Goal: Find specific page/section: Find specific page/section

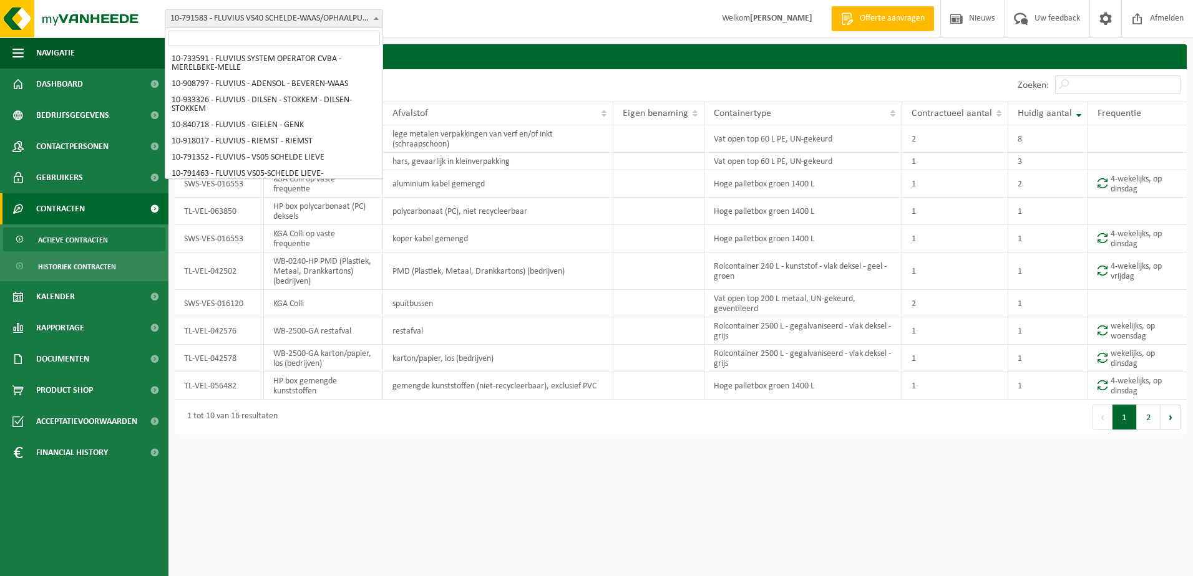
click at [379, 21] on span at bounding box center [376, 18] width 12 height 16
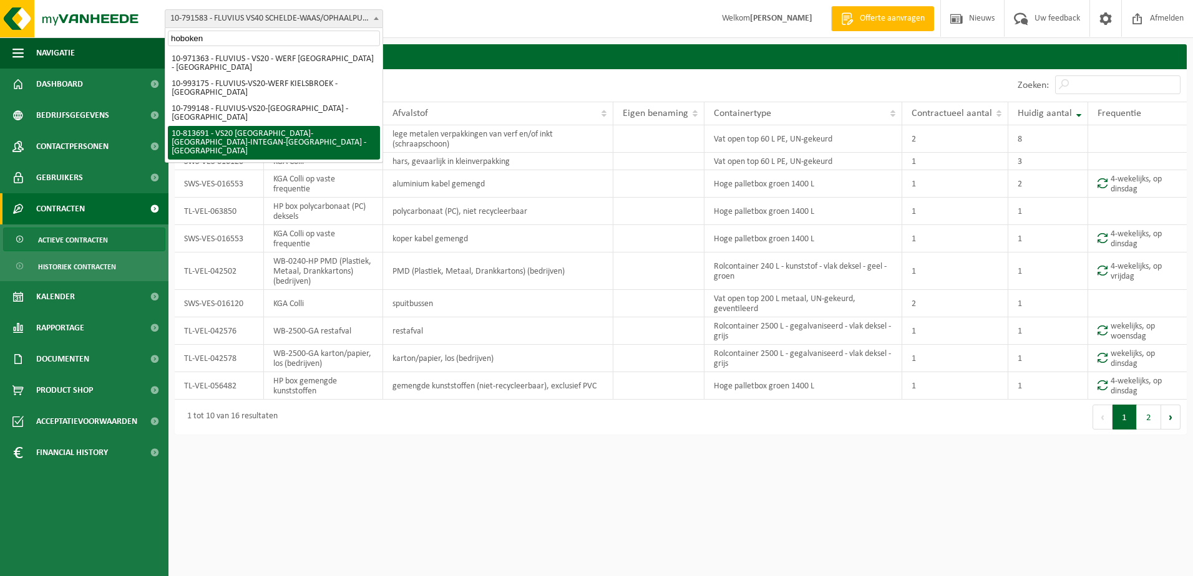
type input "hoboken"
select select "37290"
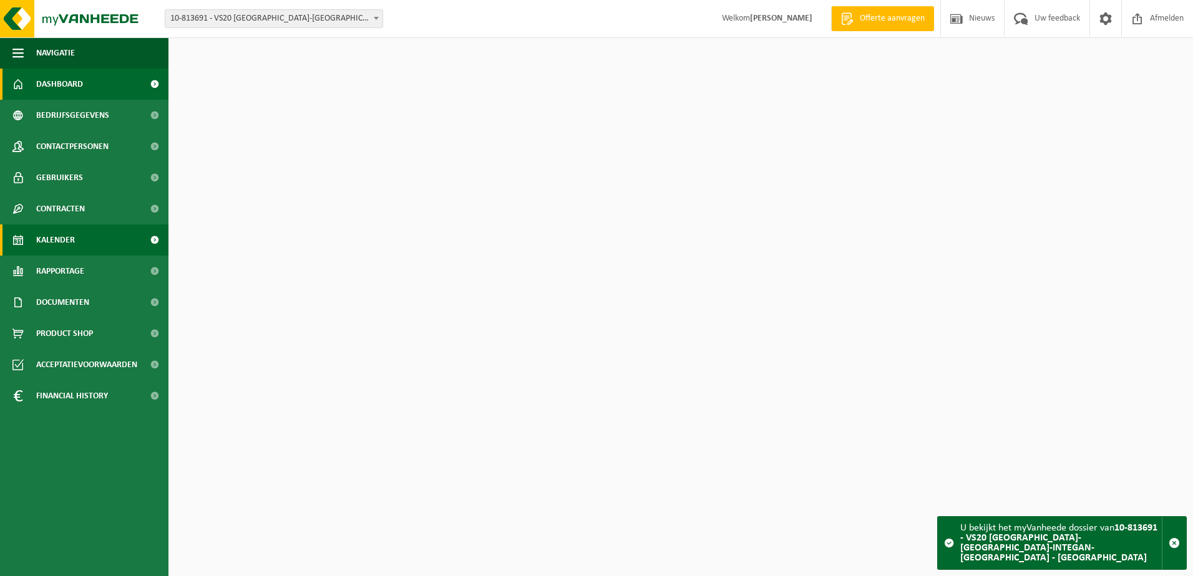
click at [57, 245] on span "Kalender" at bounding box center [55, 240] width 39 height 31
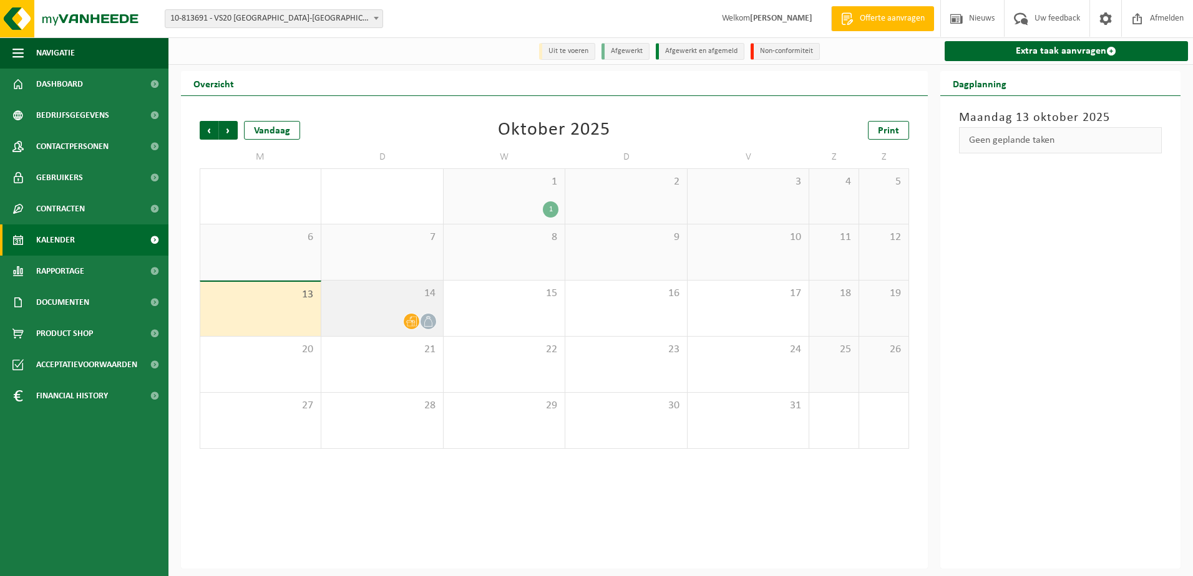
click at [395, 301] on span "14" at bounding box center [382, 294] width 109 height 14
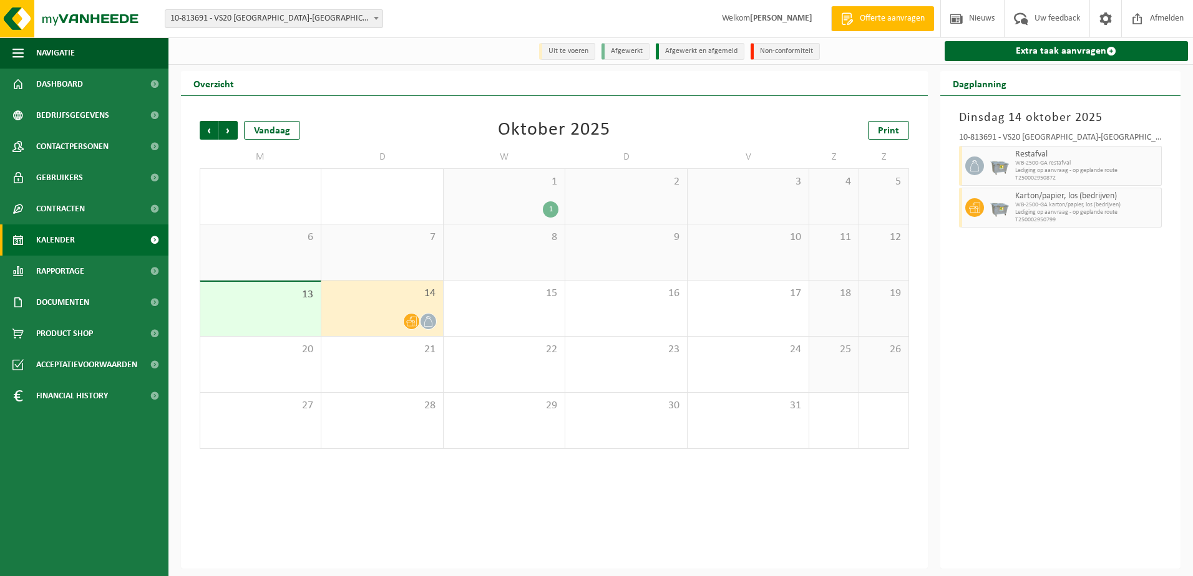
click at [406, 306] on div "14" at bounding box center [381, 309] width 121 height 56
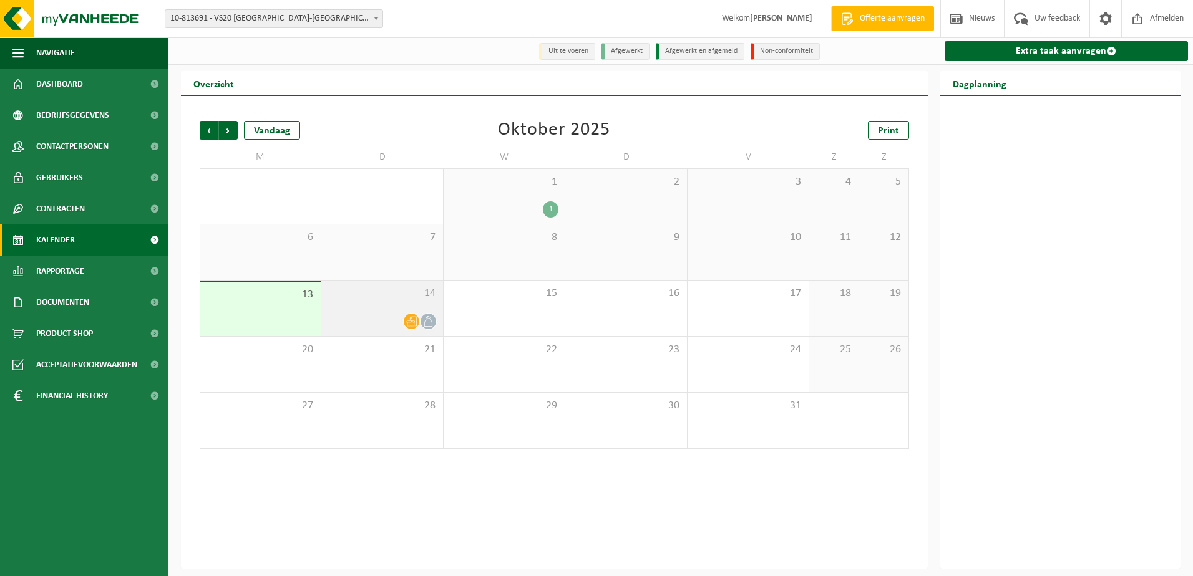
click at [387, 305] on div "14" at bounding box center [381, 309] width 121 height 56
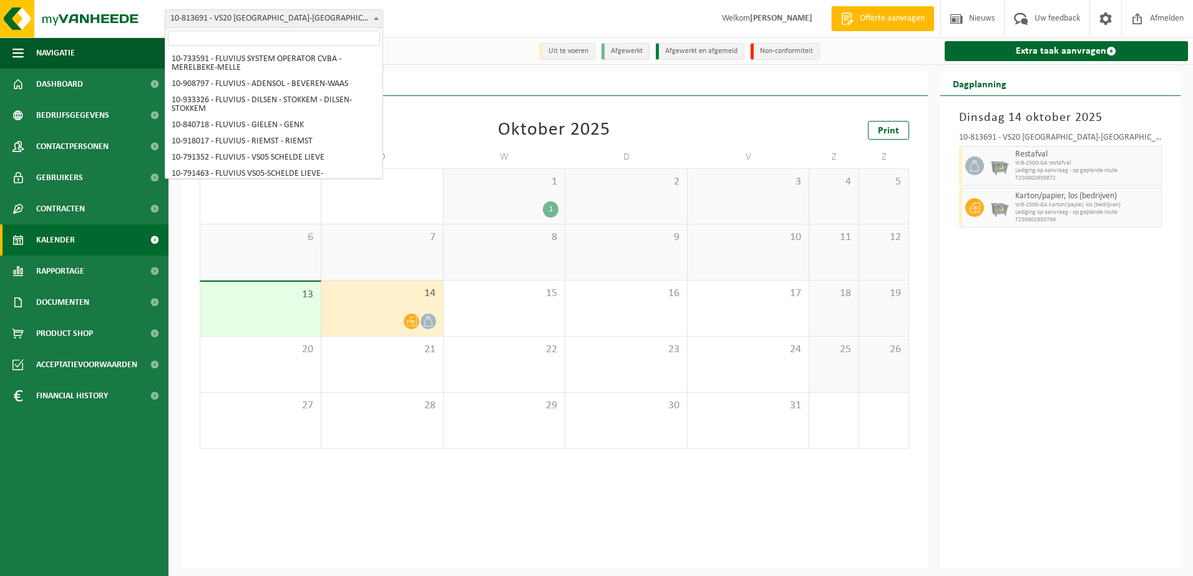
click at [351, 17] on span "10-813691 - VS20 [GEOGRAPHIC_DATA]-[GEOGRAPHIC_DATA]-INTEGAN-[GEOGRAPHIC_DATA] …" at bounding box center [273, 18] width 217 height 17
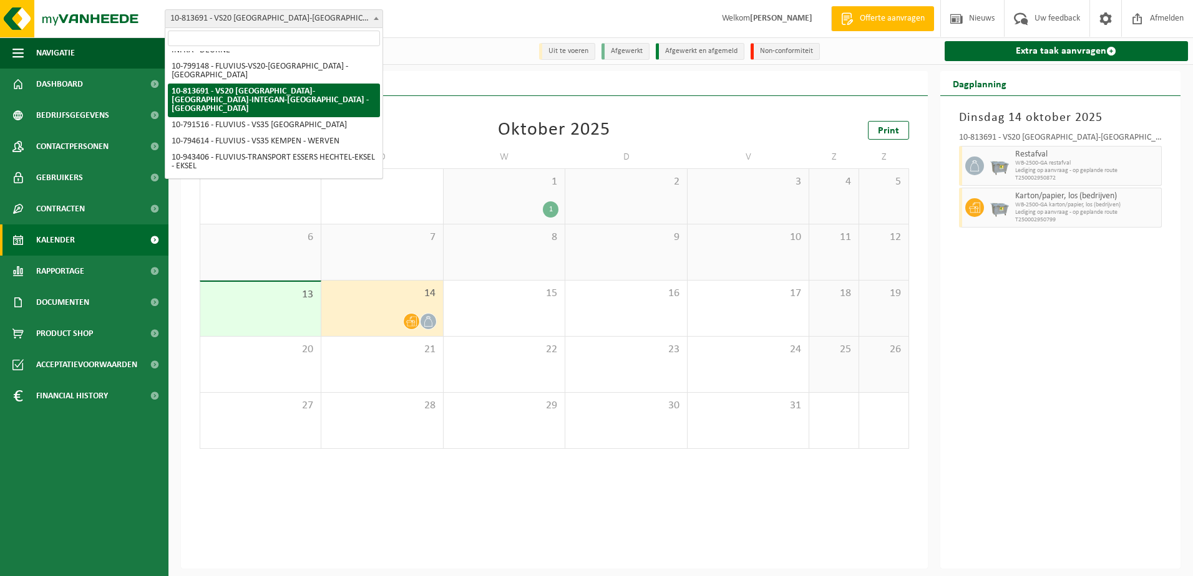
click at [303, 36] on input "search" at bounding box center [274, 39] width 212 height 16
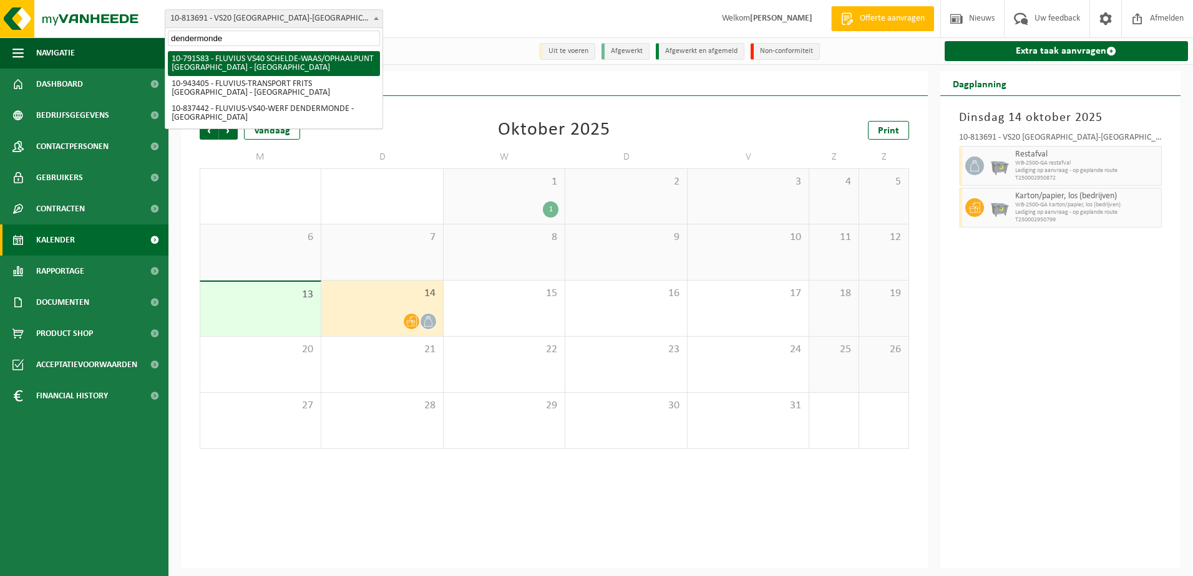
type input "dendermonde"
select select "30254"
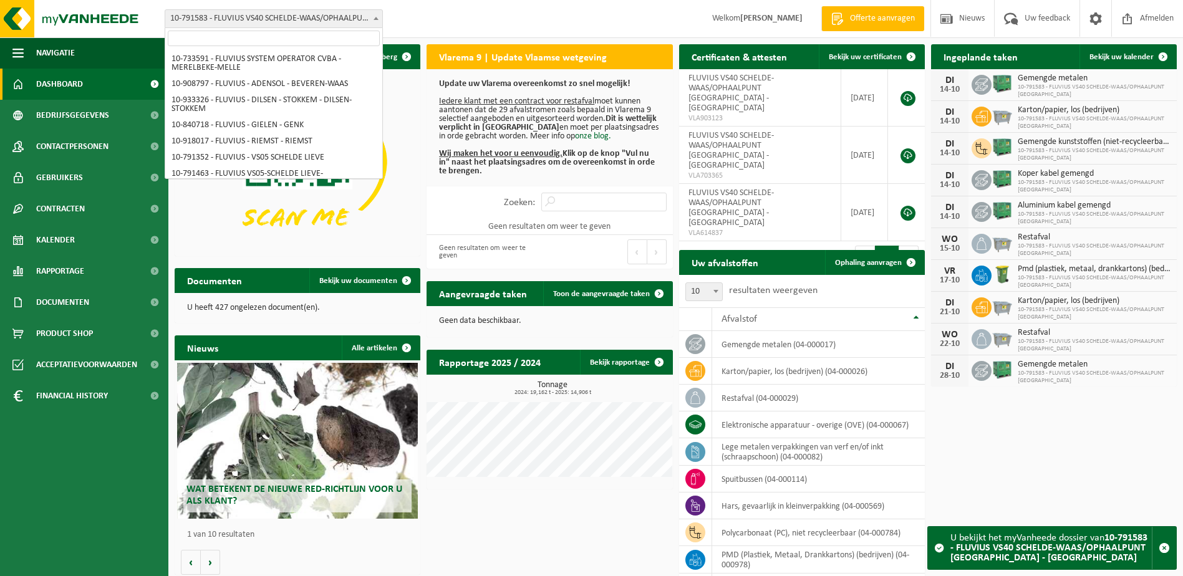
click at [377, 27] on span "10-791583 - FLUVIUS VS40 SCHELDE-WAAS/OPHAALPUNT [GEOGRAPHIC_DATA] - [GEOGRAPHI…" at bounding box center [273, 18] width 217 height 17
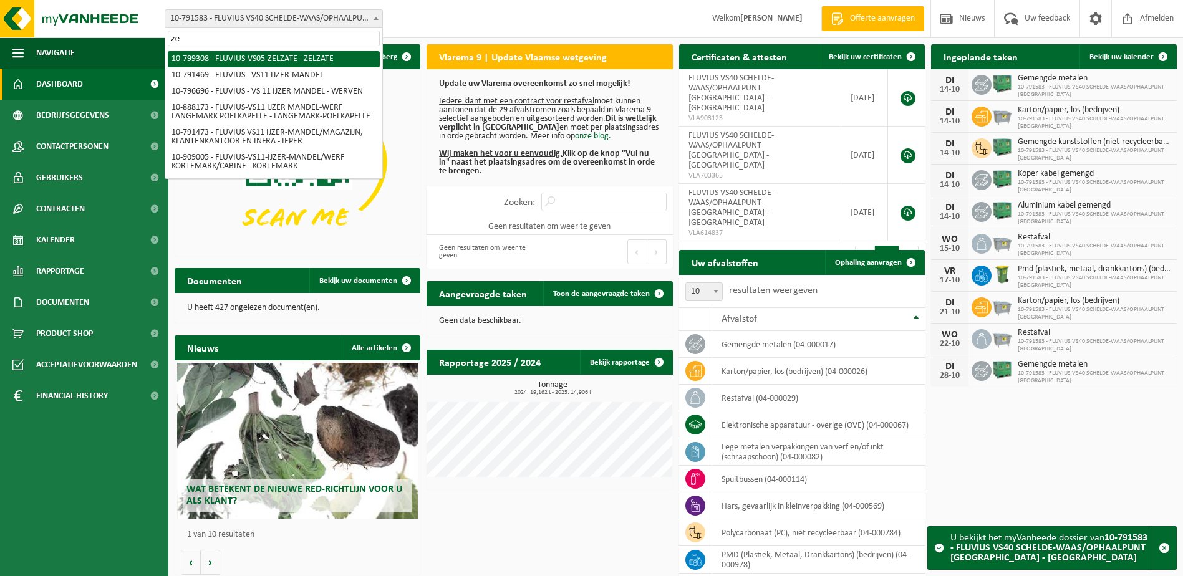
type input "z"
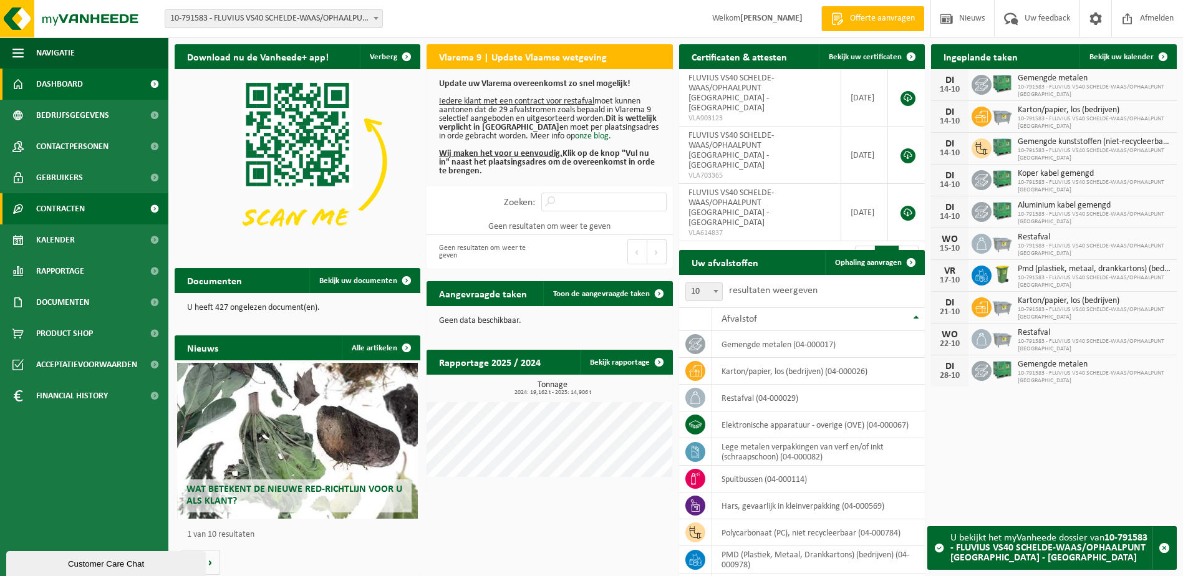
click at [52, 206] on span "Contracten" at bounding box center [60, 208] width 49 height 31
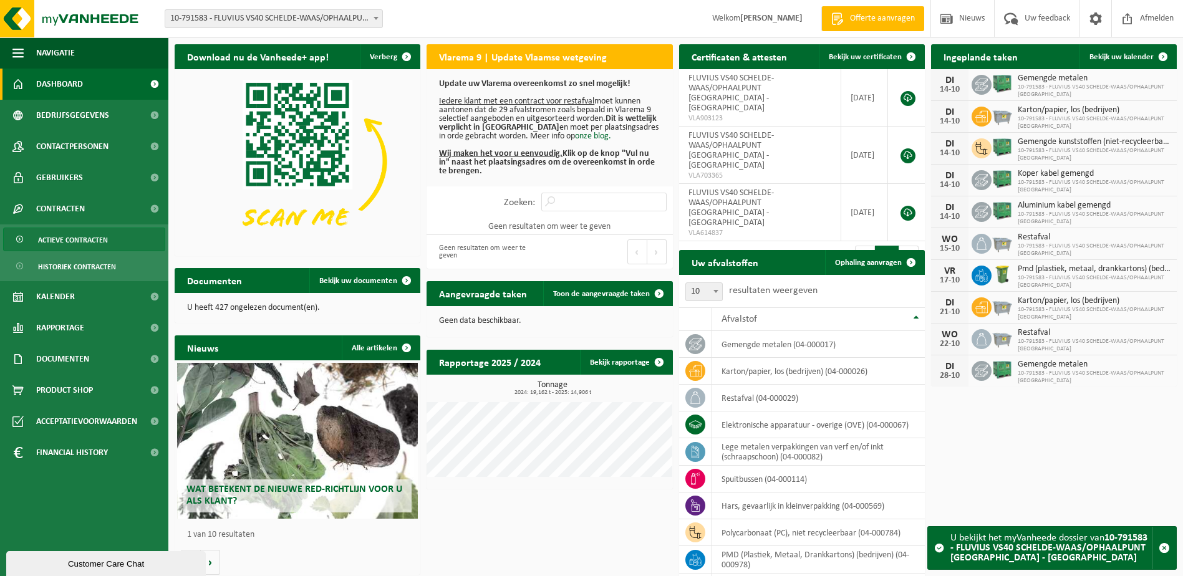
click at [60, 234] on span "Actieve contracten" at bounding box center [73, 240] width 70 height 24
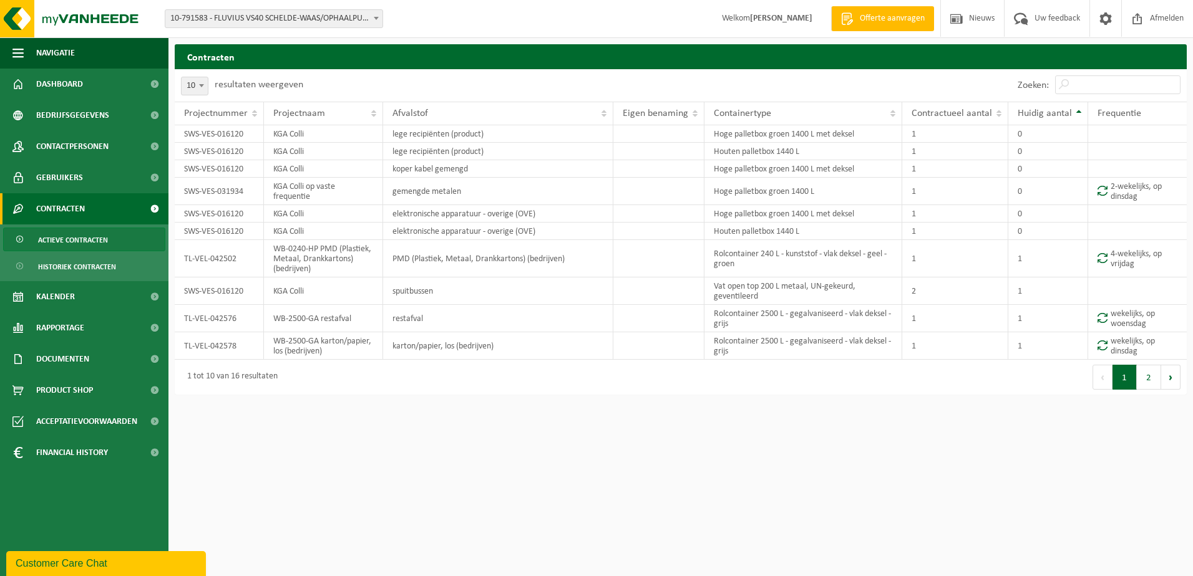
click at [1034, 115] on span "Huidig aantal" at bounding box center [1045, 114] width 54 height 10
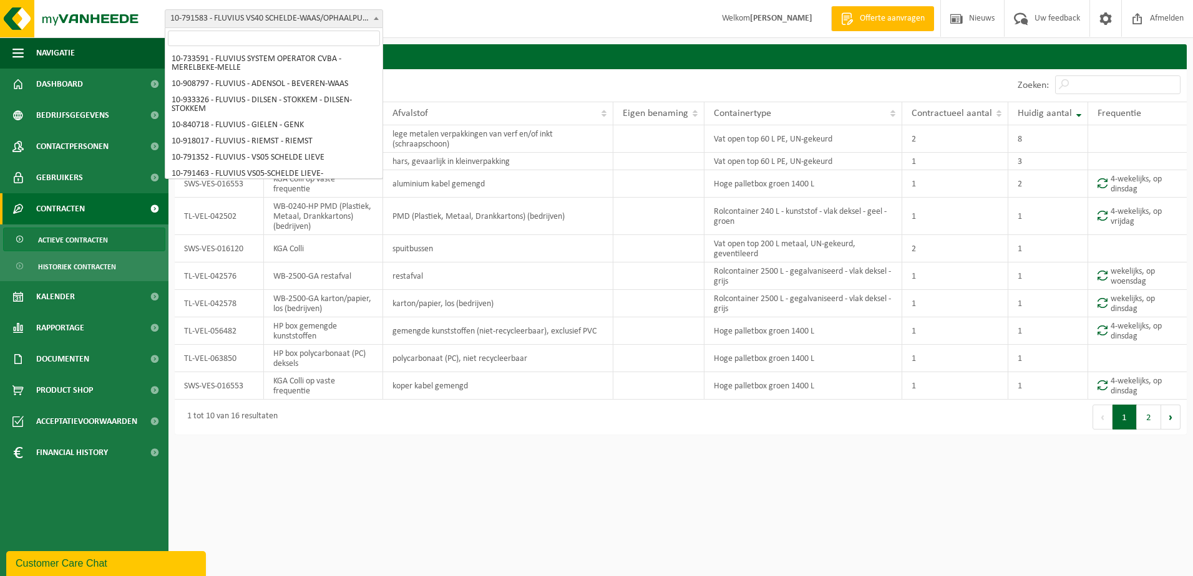
click at [369, 19] on span "10-791583 - FLUVIUS VS40 SCHELDE-WAAS/OPHAALPUNT [GEOGRAPHIC_DATA] - [GEOGRAPHI…" at bounding box center [273, 18] width 217 height 17
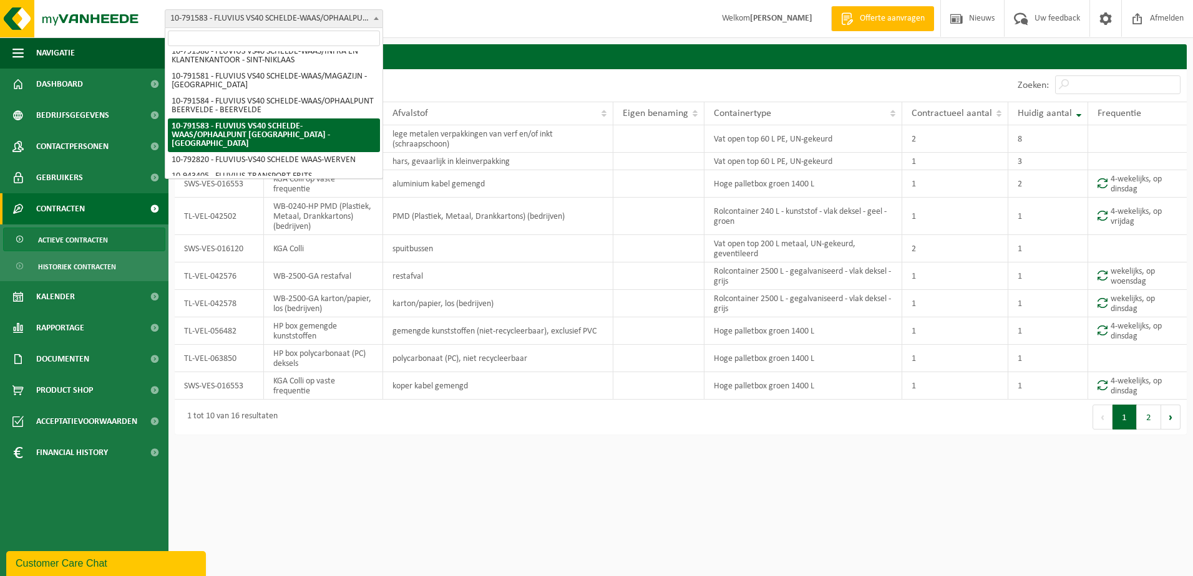
click at [336, 41] on input "search" at bounding box center [274, 39] width 212 height 16
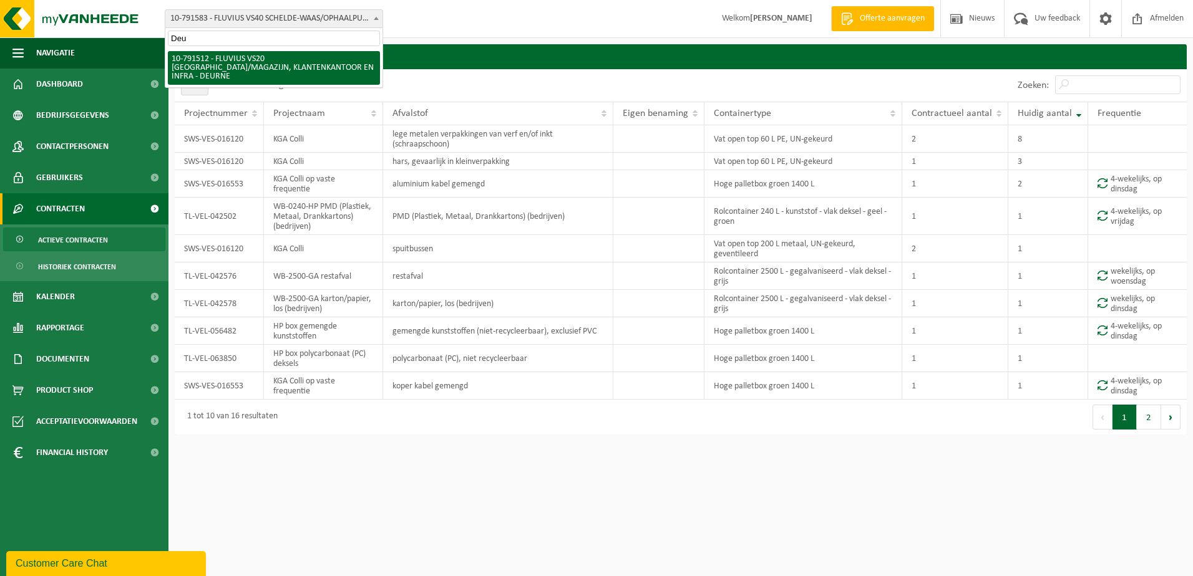
scroll to position [0, 0]
type input "Deurne"
select select "30237"
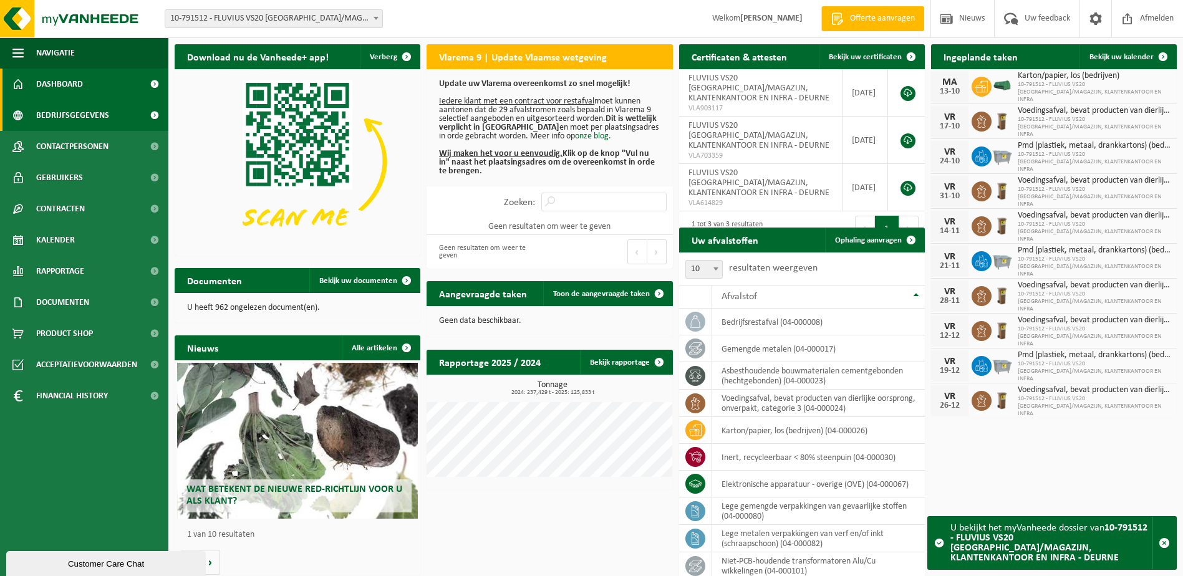
click at [65, 115] on span "Bedrijfsgegevens" at bounding box center [72, 115] width 73 height 31
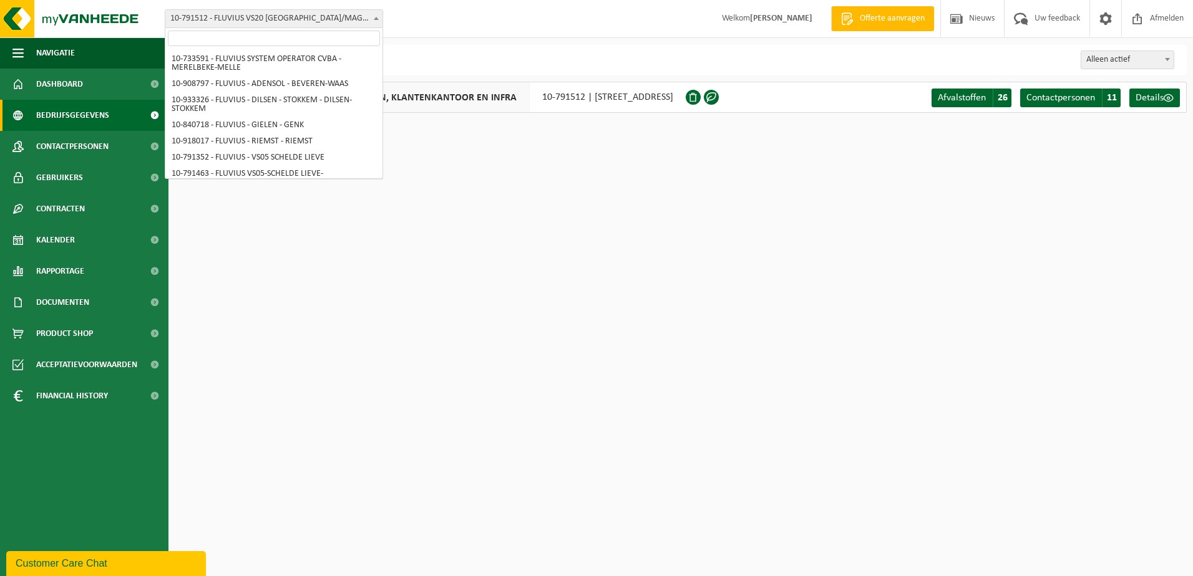
click at [357, 17] on span "10-791512 - FLUVIUS VS20 [GEOGRAPHIC_DATA]/MAGAZIJN, KLANTENKANTOOR EN INFRA - …" at bounding box center [273, 18] width 217 height 17
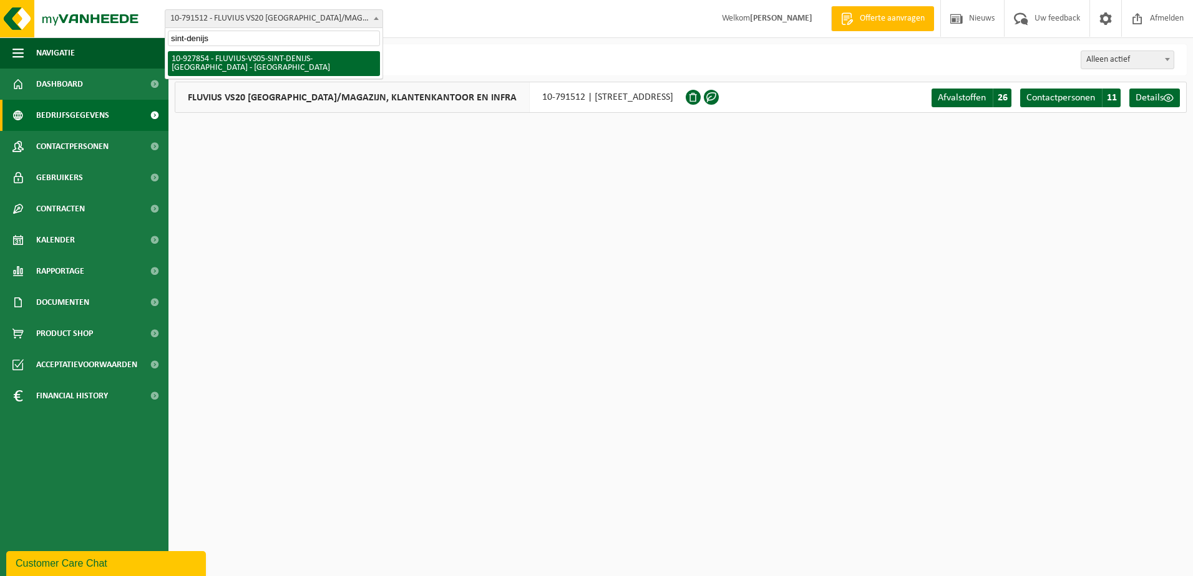
type input "sint-denijs"
select select "133075"
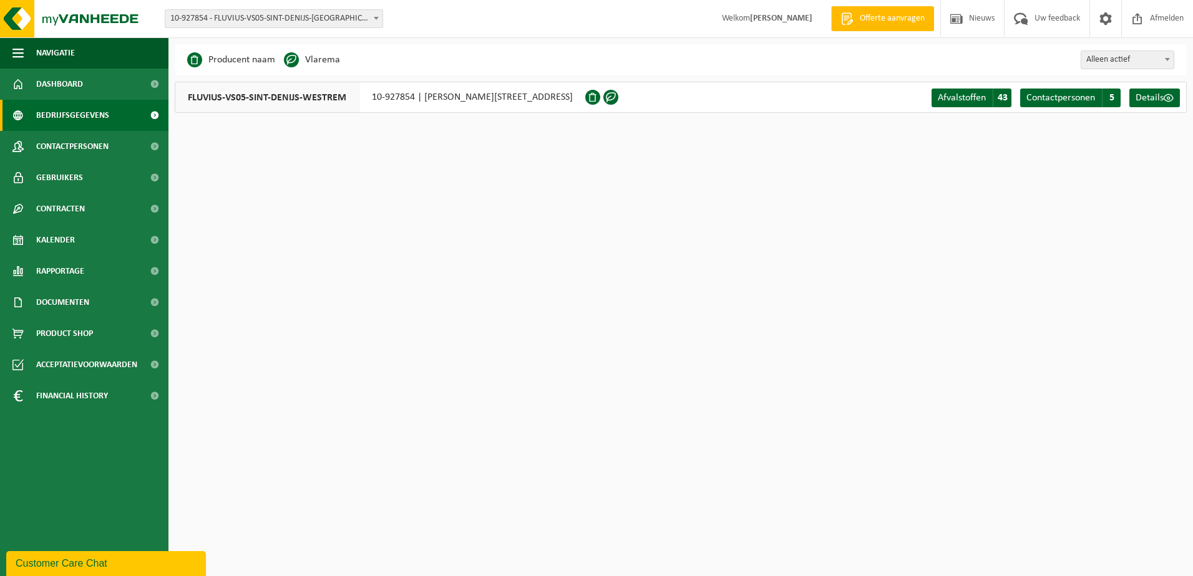
click at [379, 22] on span at bounding box center [376, 18] width 12 height 16
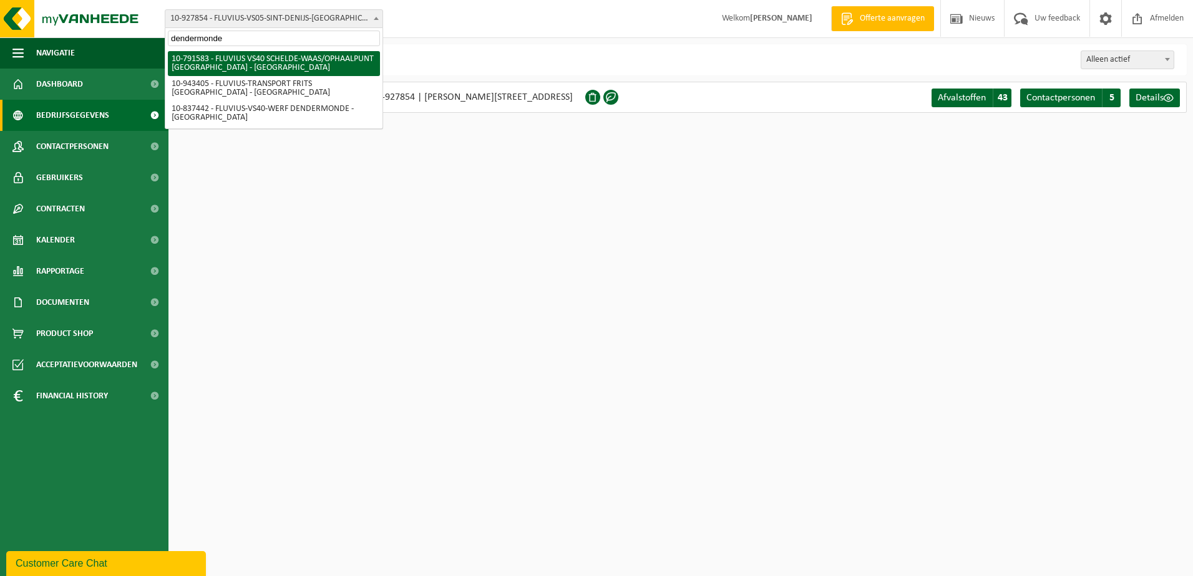
type input "dendermonde"
select select "30254"
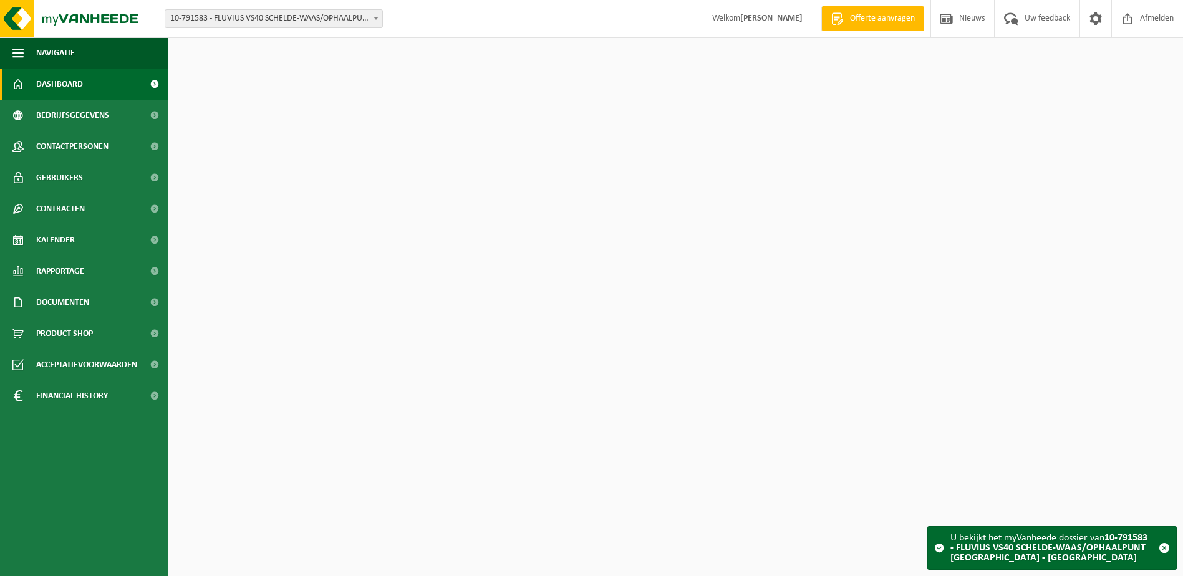
click at [65, 211] on span "Contracten" at bounding box center [60, 208] width 49 height 31
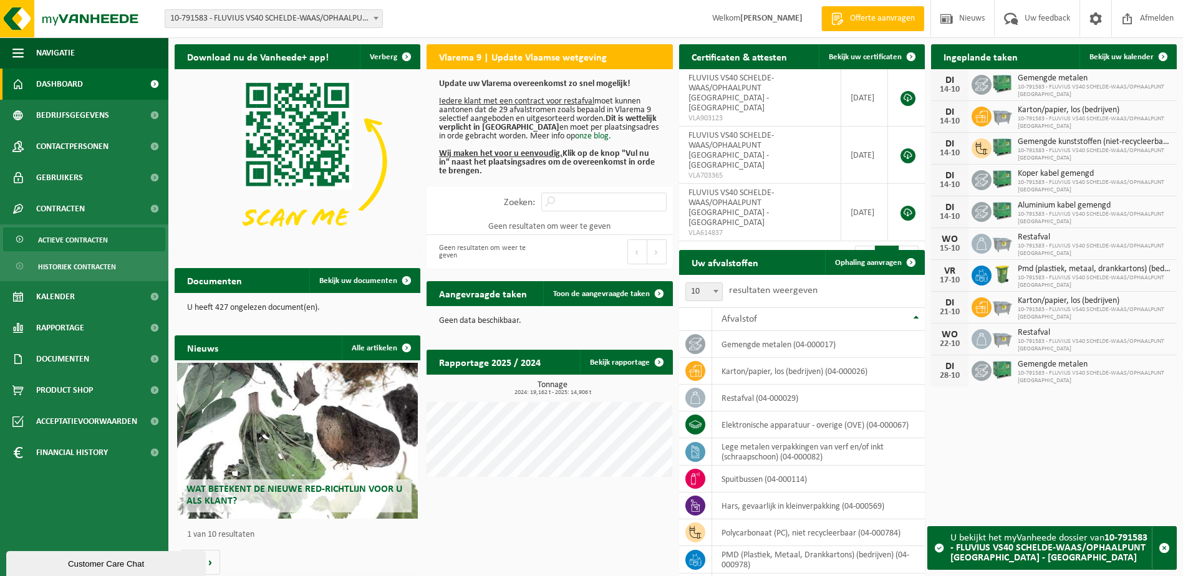
click at [65, 234] on span "Actieve contracten" at bounding box center [73, 240] width 70 height 24
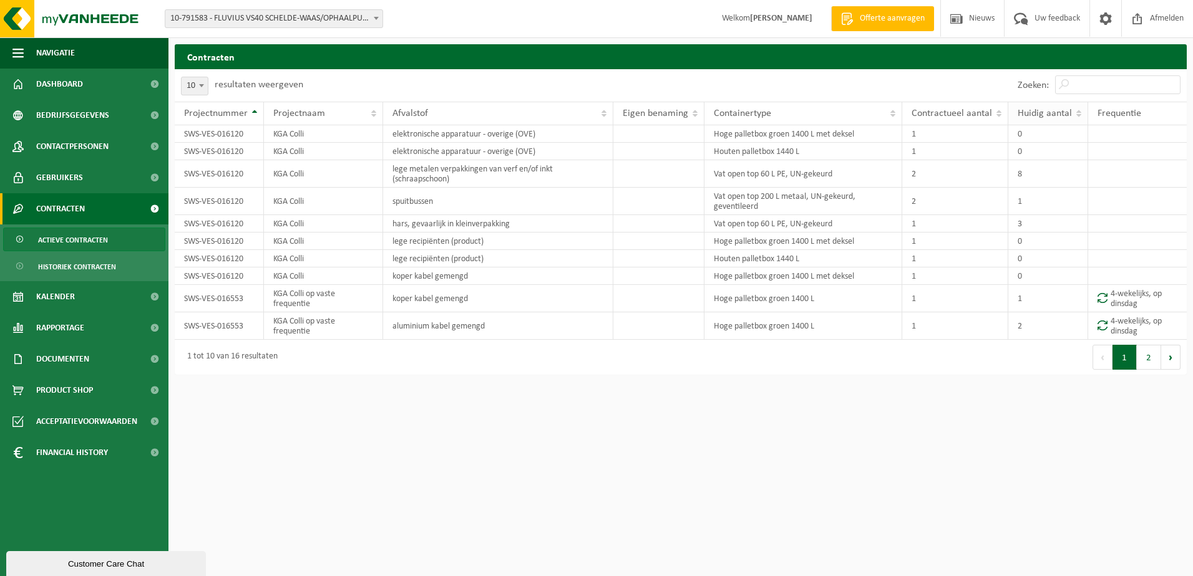
click at [1066, 117] on span "Huidig aantal" at bounding box center [1045, 114] width 54 height 10
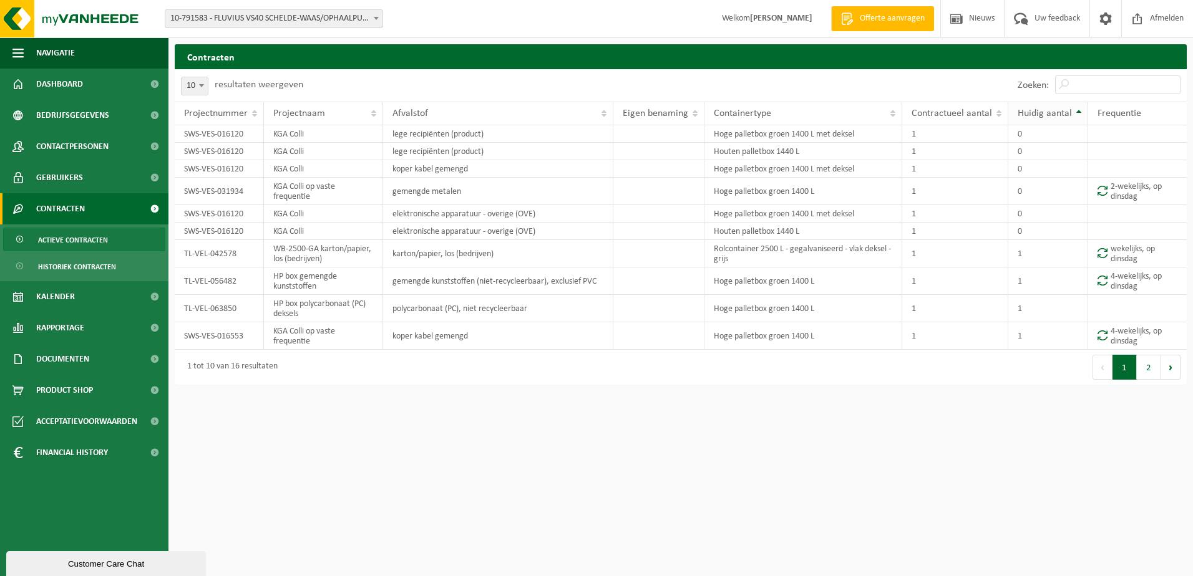
click at [1066, 115] on span "Huidig aantal" at bounding box center [1045, 114] width 54 height 10
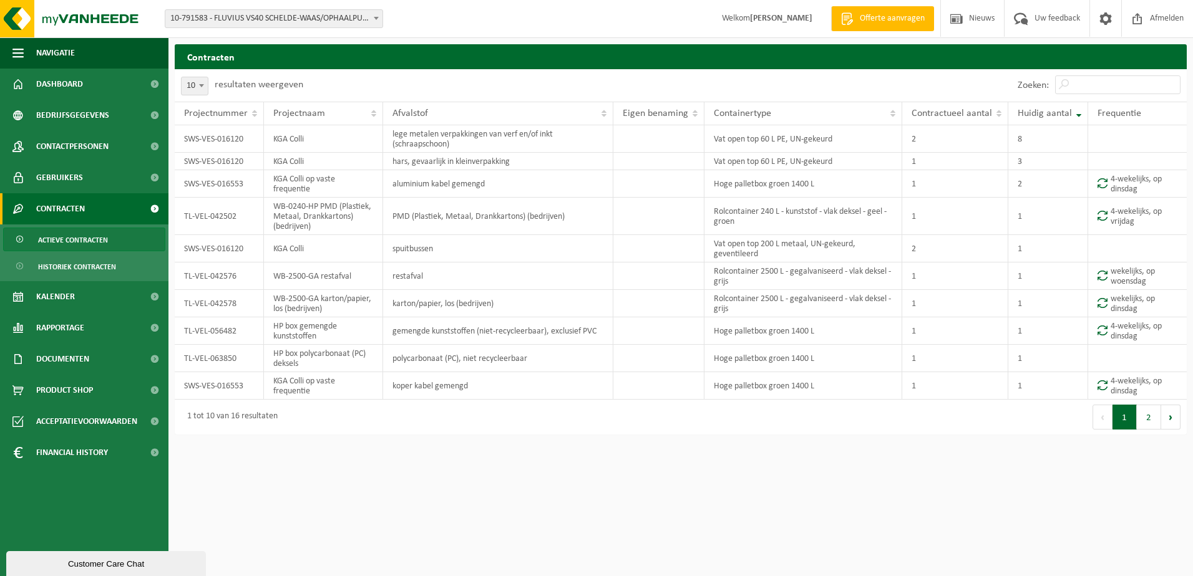
click at [376, 26] on span "10-791583 - FLUVIUS VS40 SCHELDE-WAAS/OPHAALPUNT [GEOGRAPHIC_DATA] - [GEOGRAPHI…" at bounding box center [273, 18] width 217 height 17
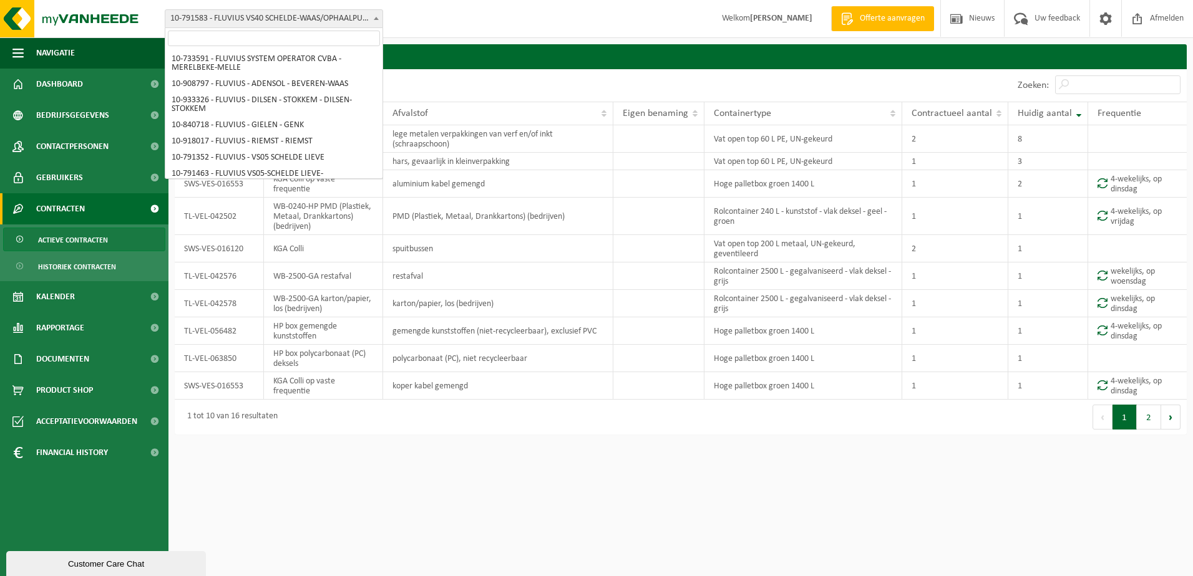
scroll to position [4359, 0]
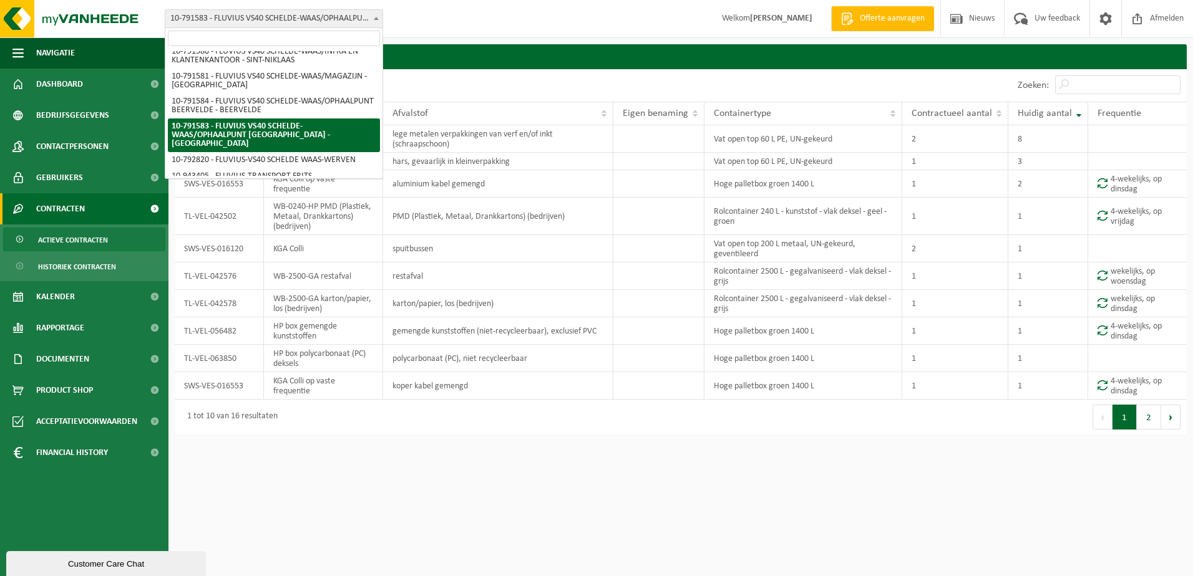
click at [331, 32] on input "search" at bounding box center [274, 39] width 212 height 16
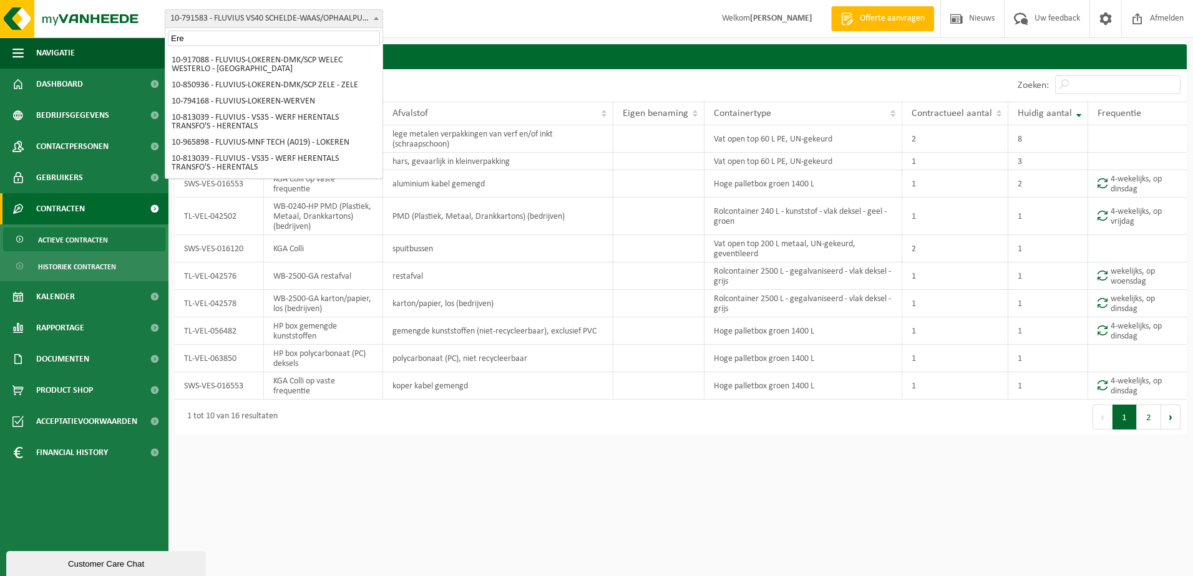
scroll to position [0, 0]
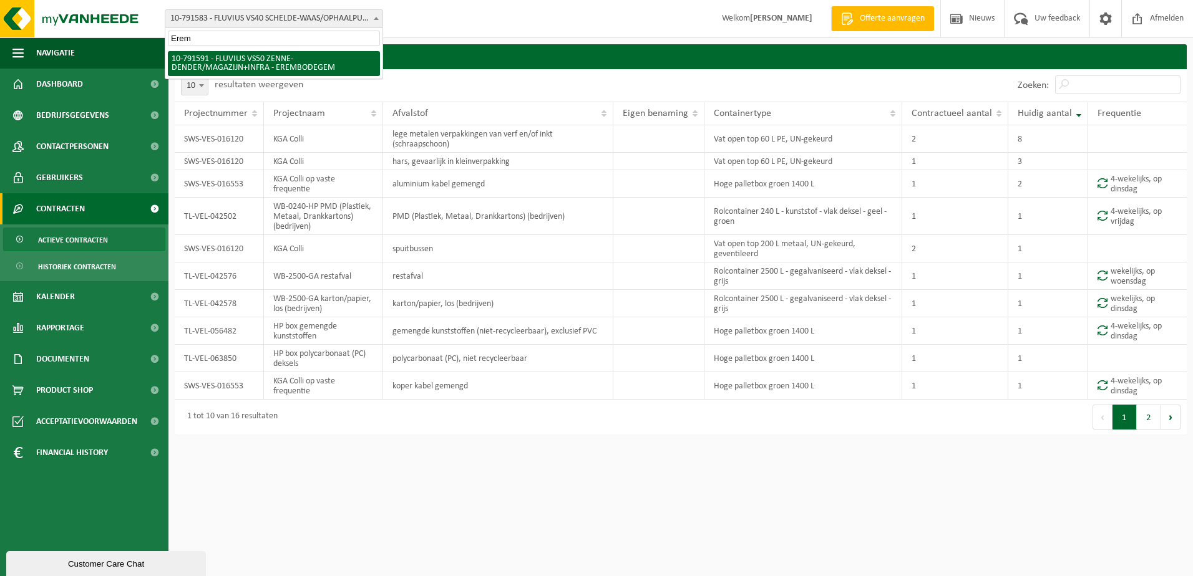
type input "Erem"
select select "30259"
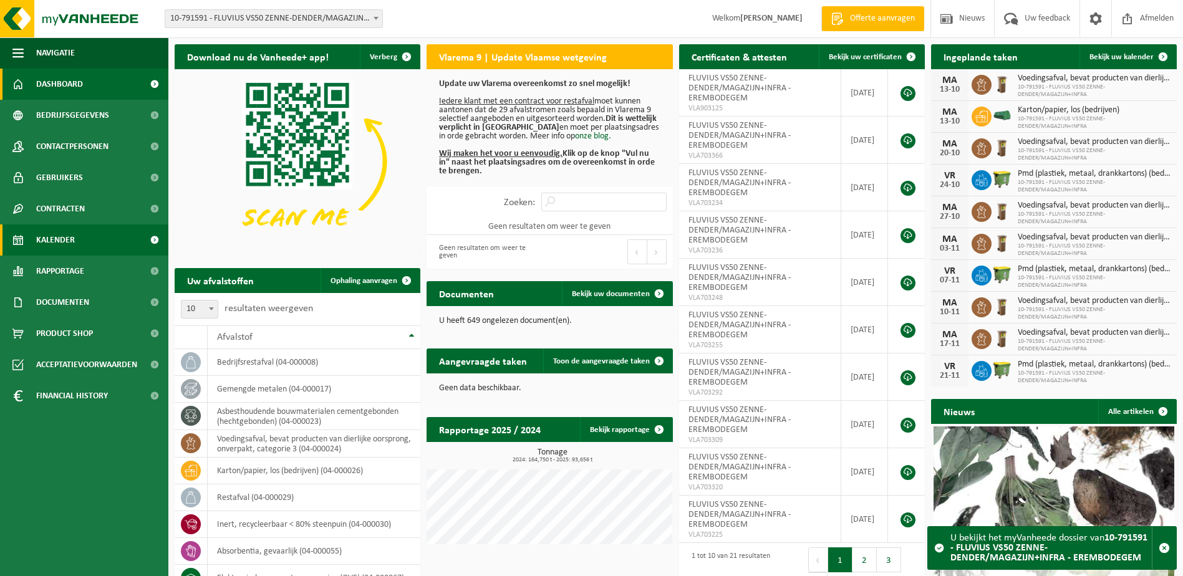
drag, startPoint x: 0, startPoint y: 0, endPoint x: 62, endPoint y: 239, distance: 246.8
click at [62, 239] on span "Kalender" at bounding box center [55, 240] width 39 height 31
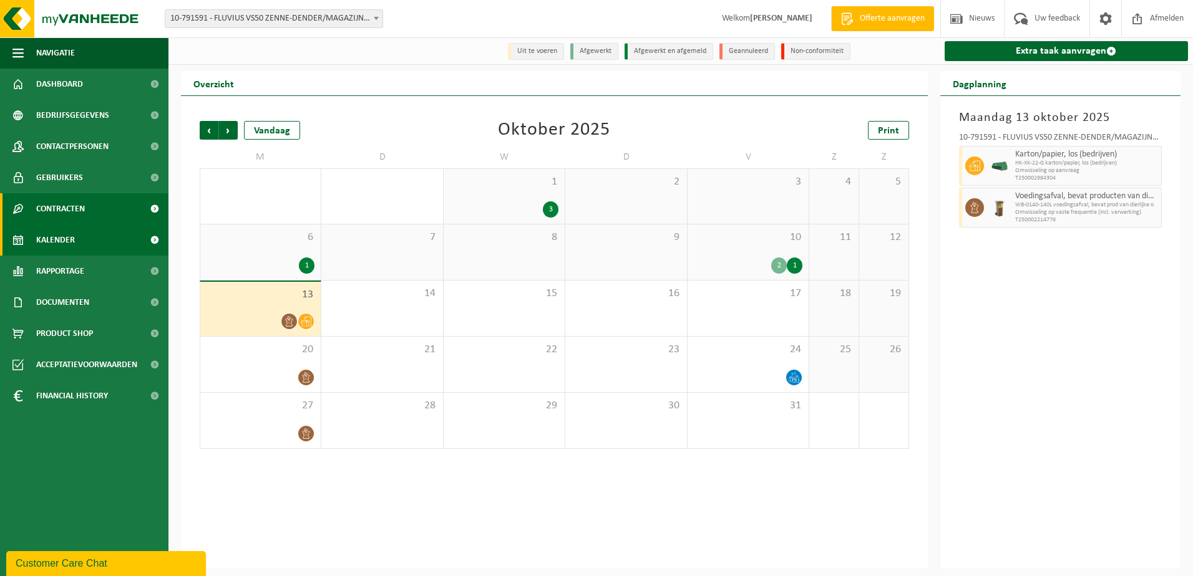
click at [51, 203] on span "Contracten" at bounding box center [60, 208] width 49 height 31
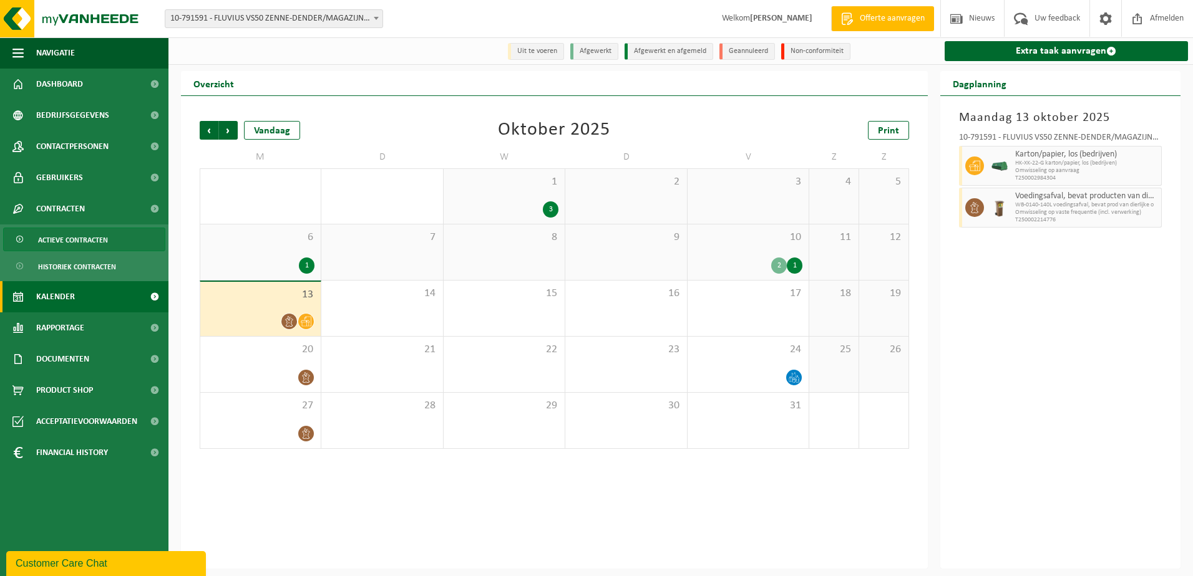
click at [63, 245] on span "Actieve contracten" at bounding box center [73, 240] width 70 height 24
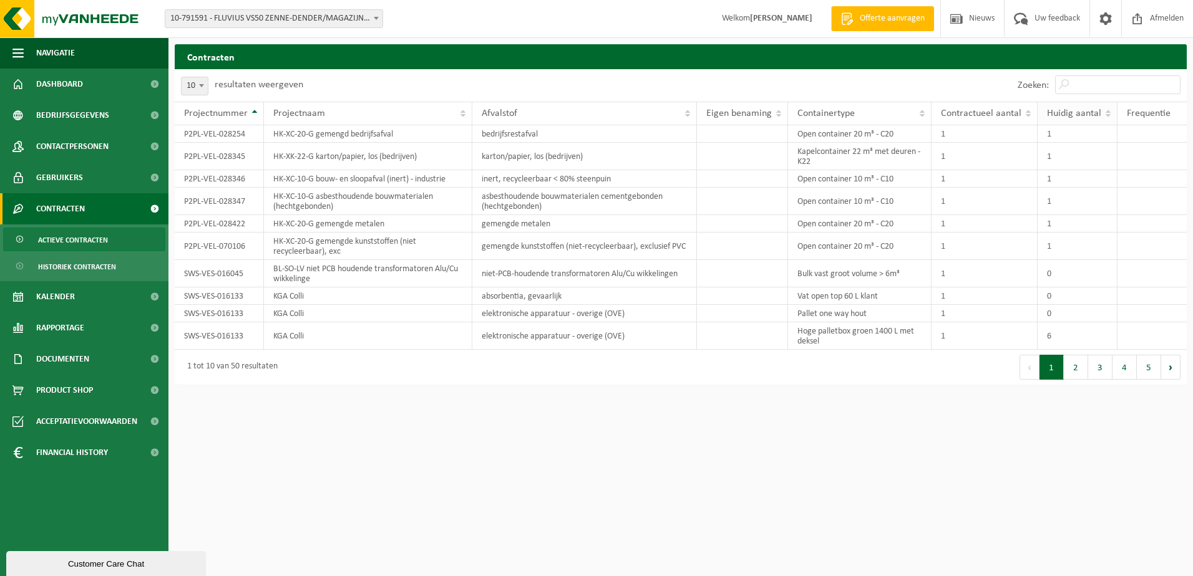
click at [1061, 110] on span "Huidig aantal" at bounding box center [1074, 114] width 54 height 10
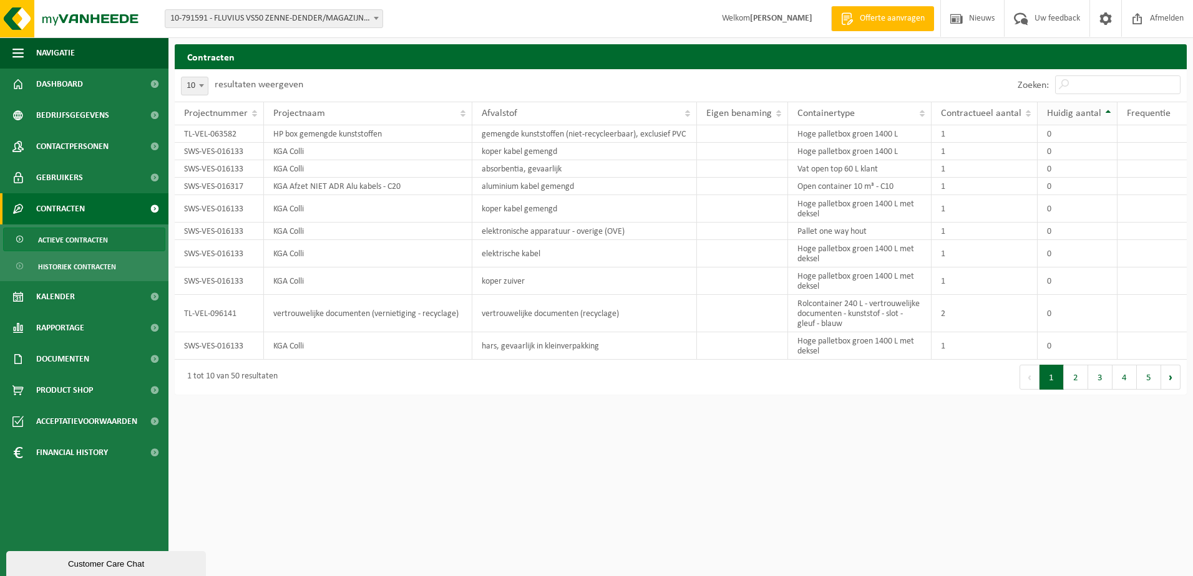
click at [1059, 110] on span "Huidig aantal" at bounding box center [1074, 114] width 54 height 10
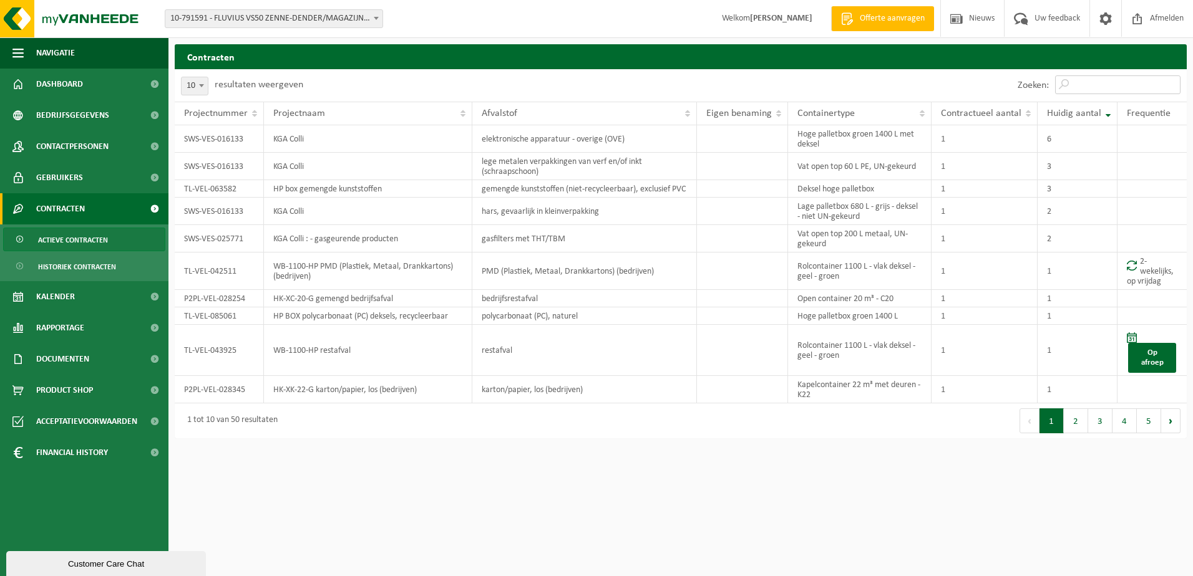
click at [1084, 85] on input "Zoeken:" at bounding box center [1117, 84] width 125 height 19
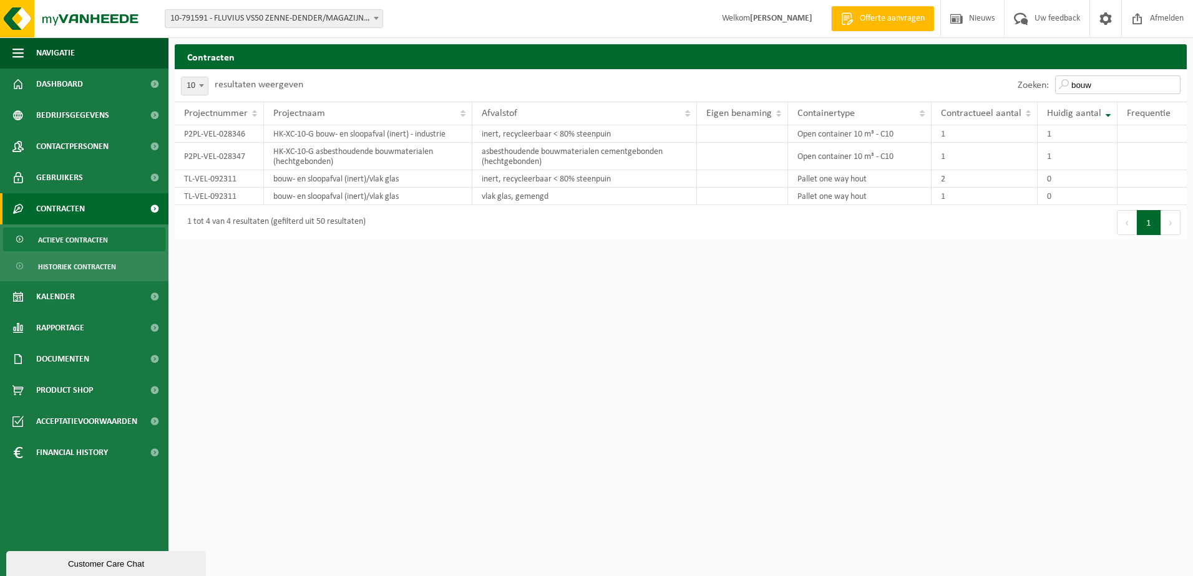
drag, startPoint x: 1104, startPoint y: 85, endPoint x: 898, endPoint y: 77, distance: 206.0
click at [898, 77] on div "Zoeken: bouw" at bounding box center [934, 85] width 506 height 32
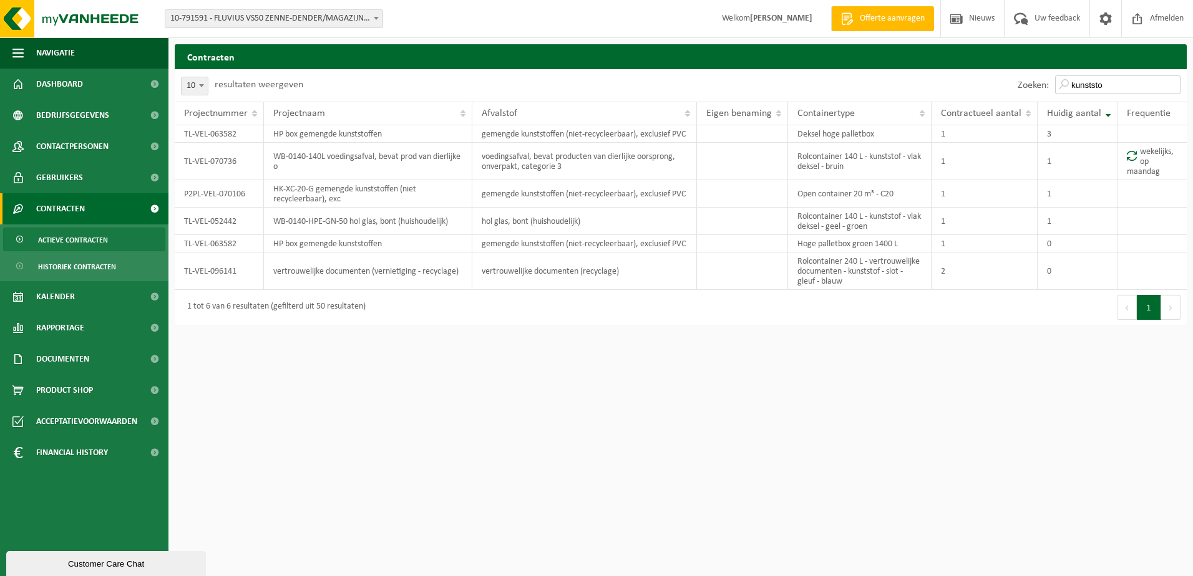
drag, startPoint x: 1113, startPoint y: 82, endPoint x: 886, endPoint y: 73, distance: 226.6
click at [886, 73] on div "Zoeken: kunststo" at bounding box center [934, 85] width 506 height 32
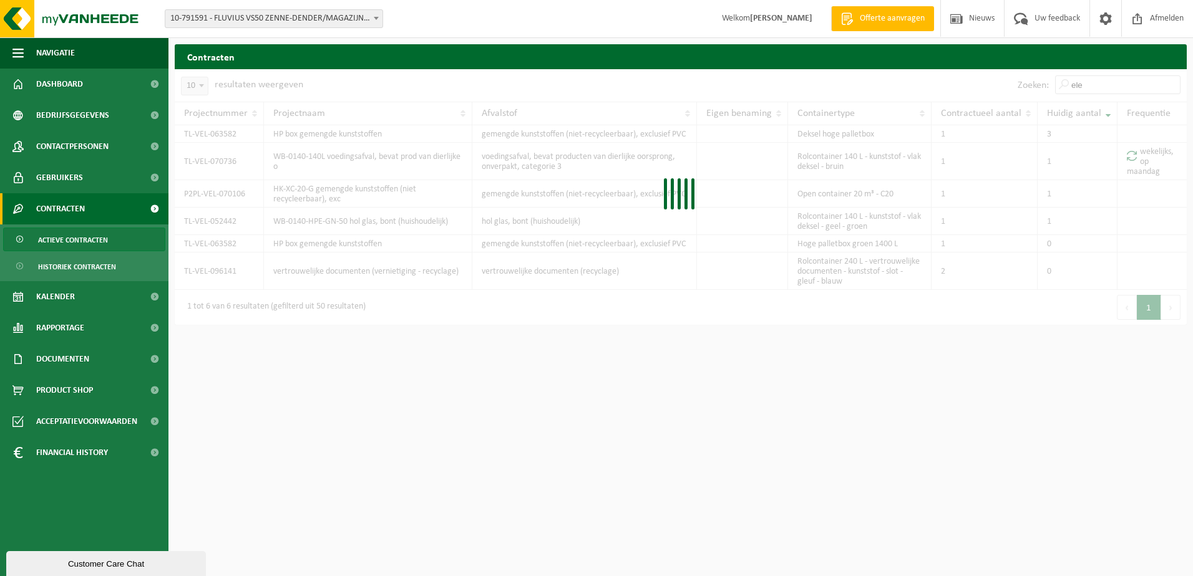
type input "elek"
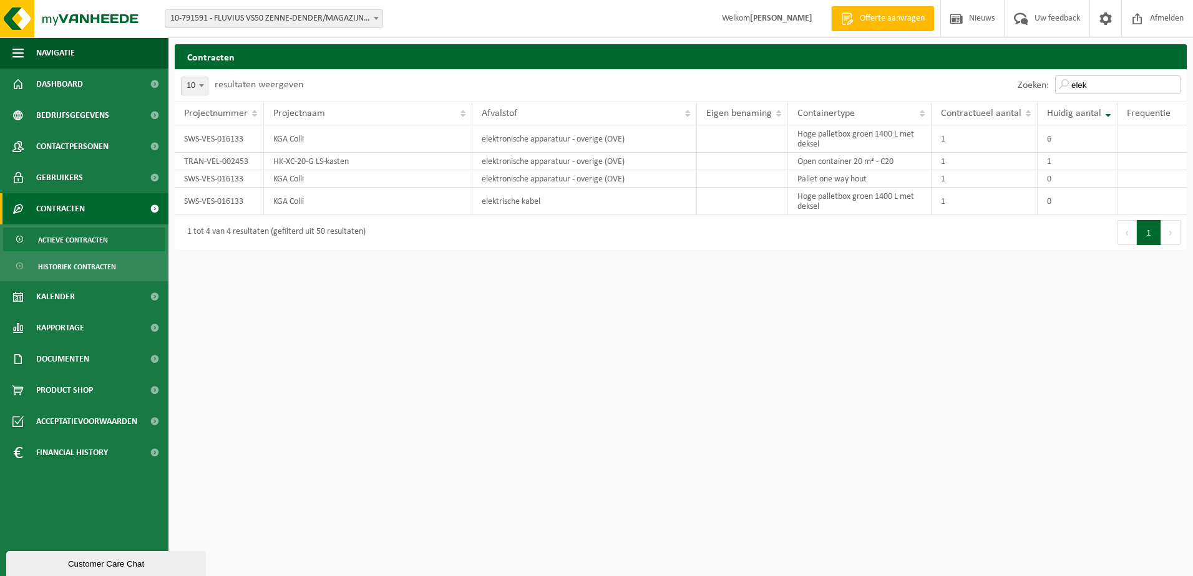
drag, startPoint x: 1113, startPoint y: 85, endPoint x: 966, endPoint y: 62, distance: 149.1
click at [966, 62] on div "Contracten Even geduld. Door de grote hoeveelheid gegevens duurt het laden even…" at bounding box center [680, 150] width 1024 height 212
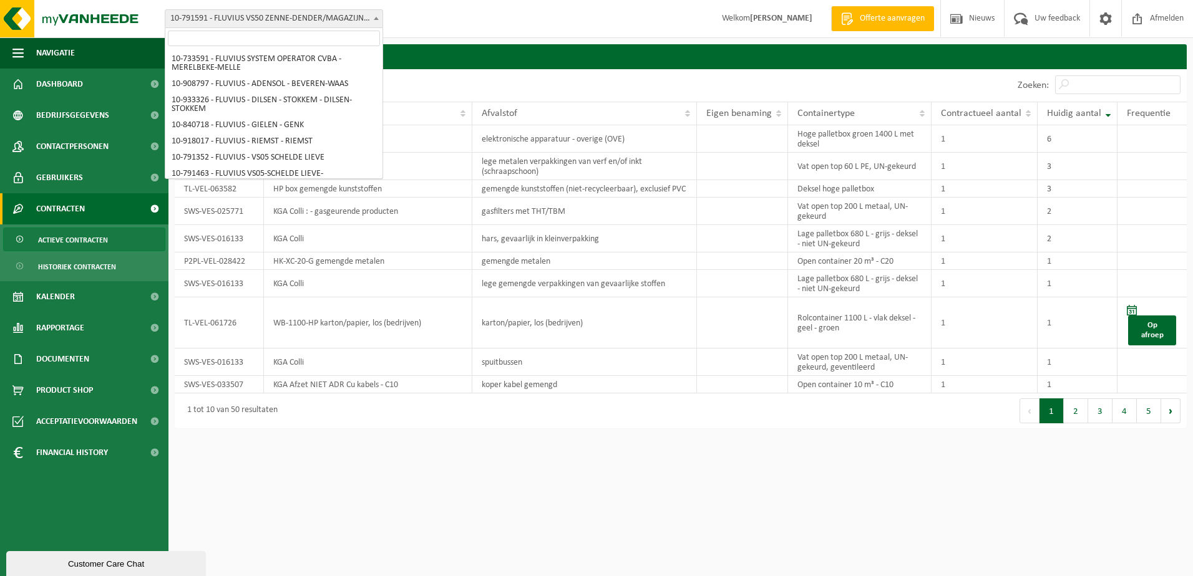
click at [377, 22] on span at bounding box center [376, 18] width 12 height 16
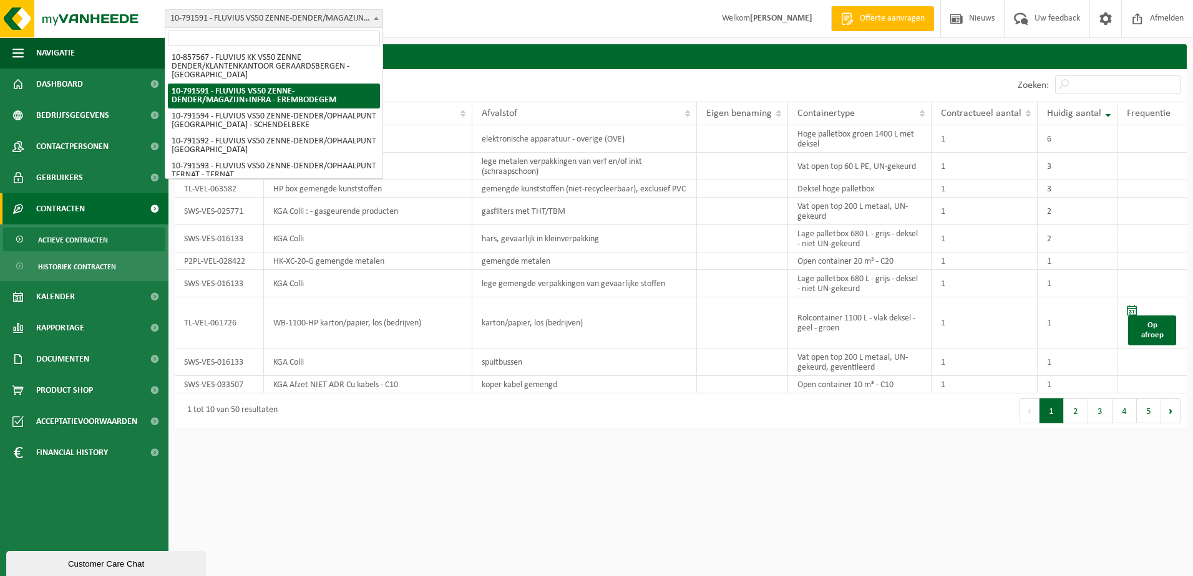
click at [331, 41] on input "search" at bounding box center [274, 39] width 212 height 16
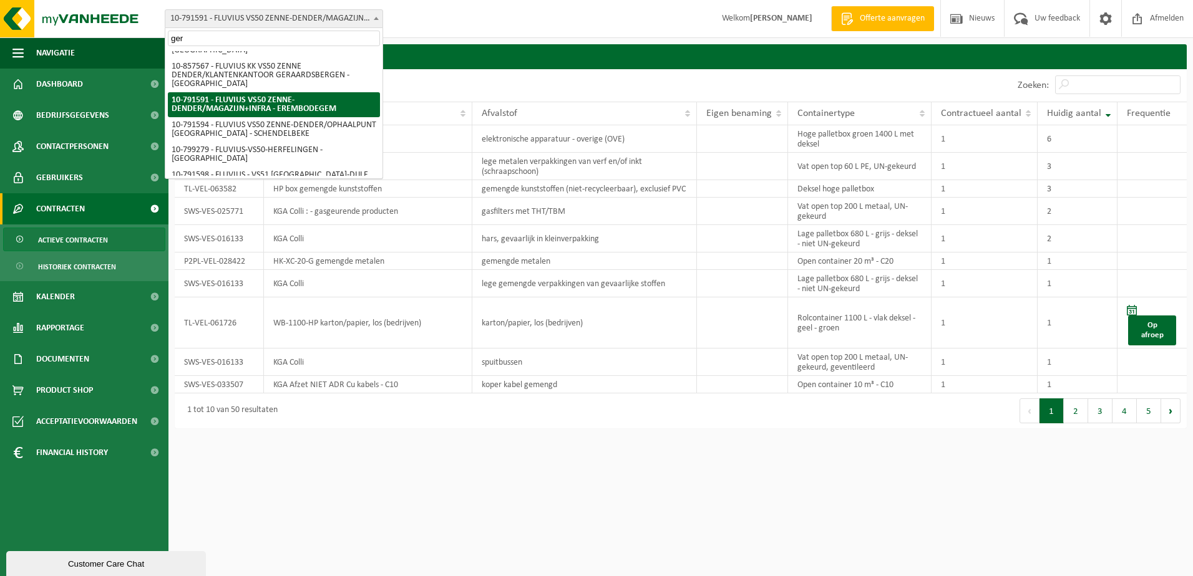
scroll to position [0, 0]
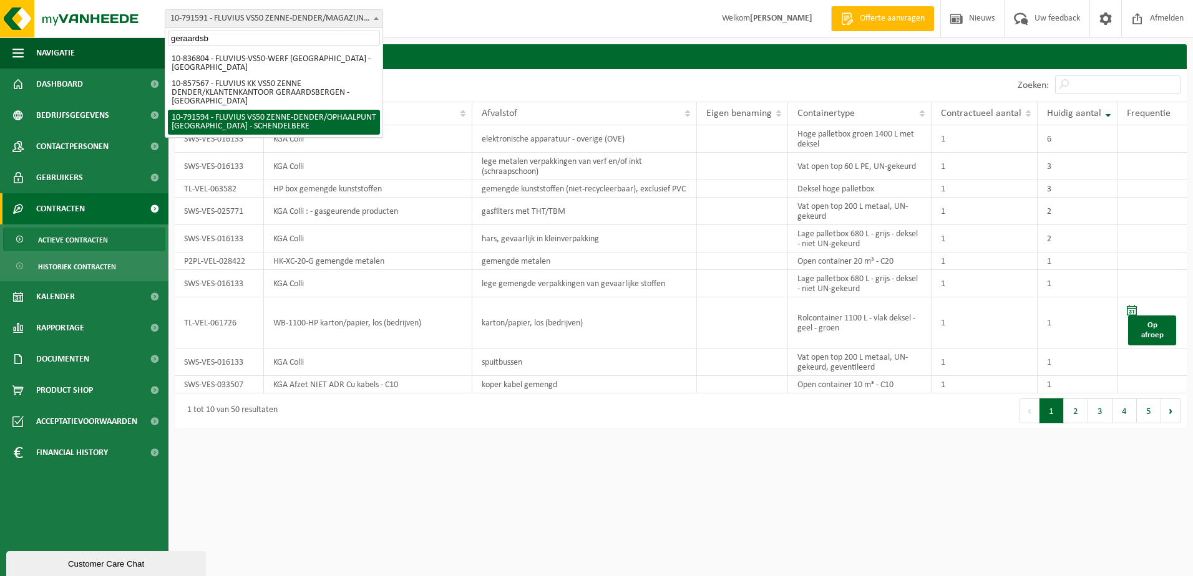
type input "geraardsb"
select select "30262"
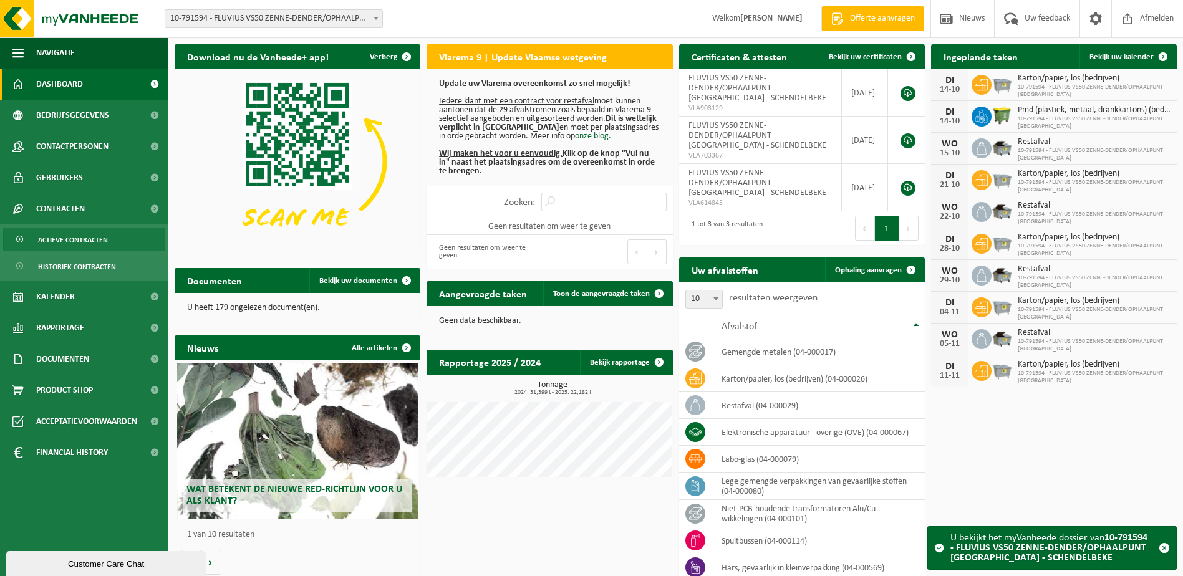
click at [64, 236] on span "Actieve contracten" at bounding box center [73, 240] width 70 height 24
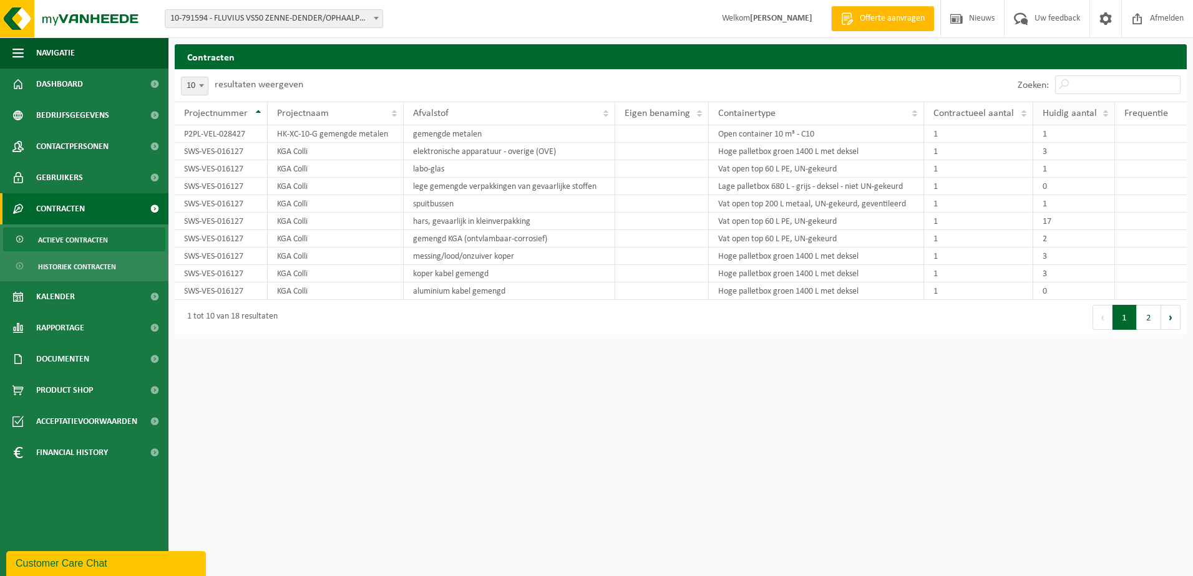
click at [1051, 119] on span "Huidig aantal" at bounding box center [1069, 114] width 54 height 10
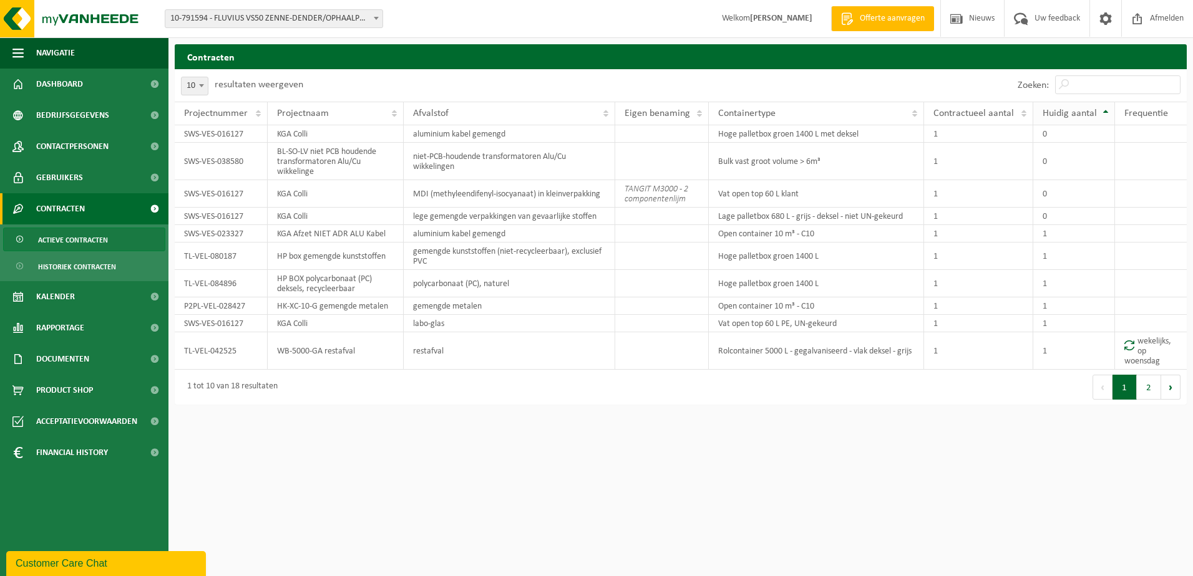
click at [1051, 119] on span "Huidig aantal" at bounding box center [1069, 114] width 54 height 10
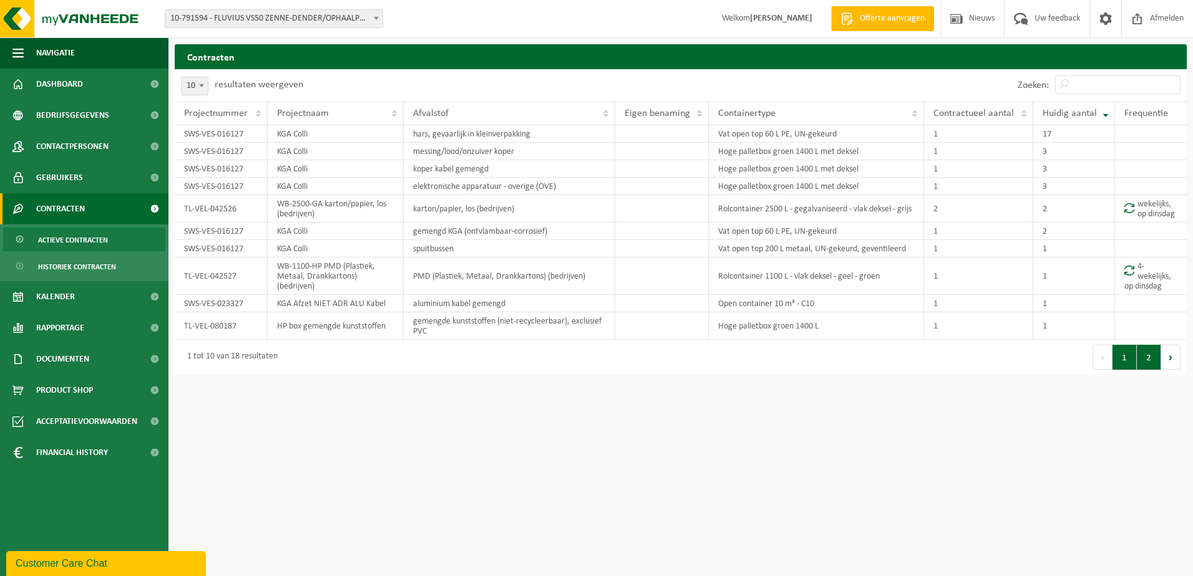
click at [1147, 366] on button "2" at bounding box center [1149, 357] width 24 height 25
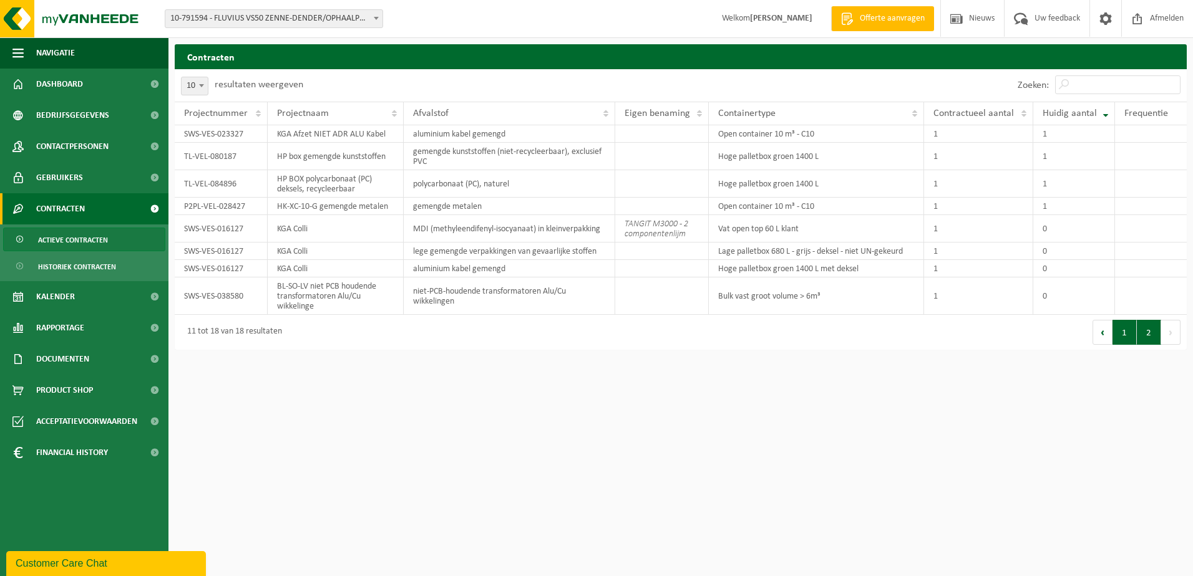
click at [1127, 338] on button "1" at bounding box center [1124, 332] width 24 height 25
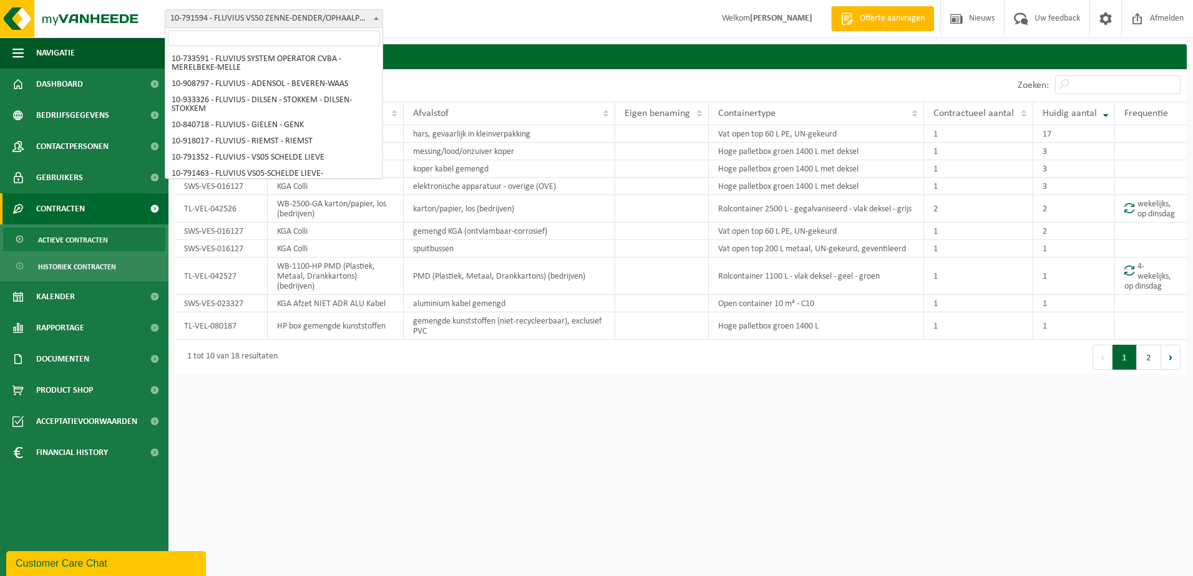
click at [381, 22] on span at bounding box center [376, 18] width 12 height 16
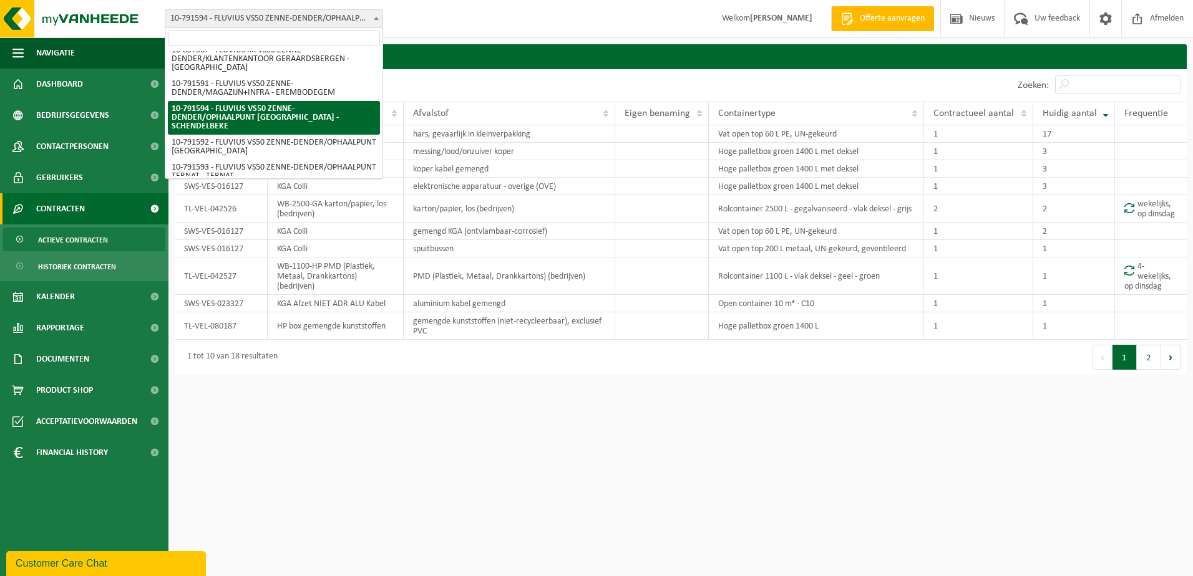
click at [346, 32] on input "search" at bounding box center [274, 39] width 212 height 16
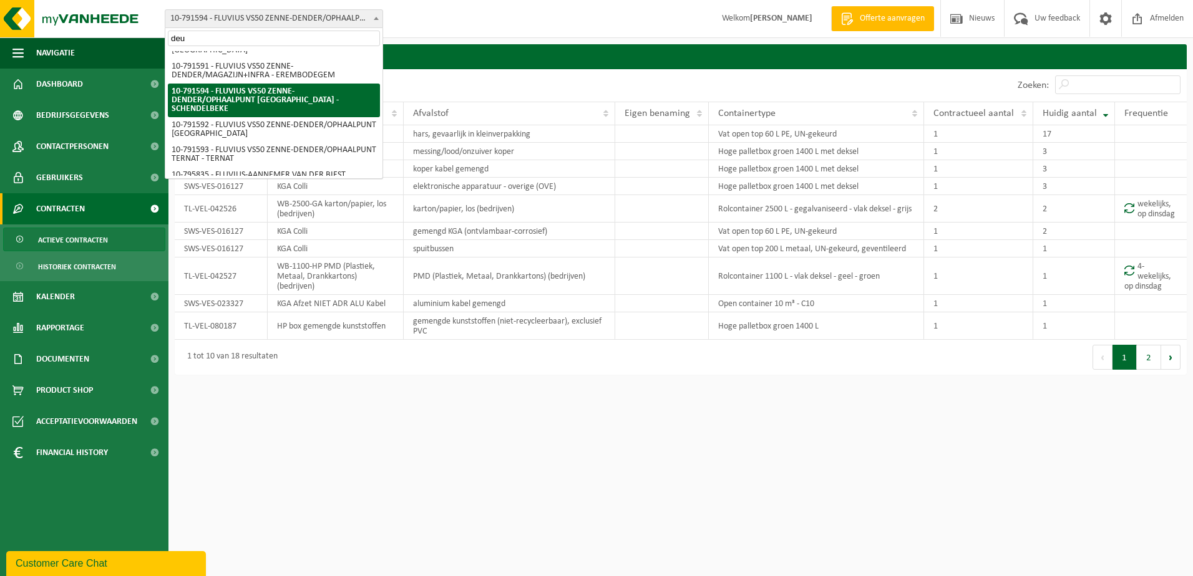
scroll to position [0, 0]
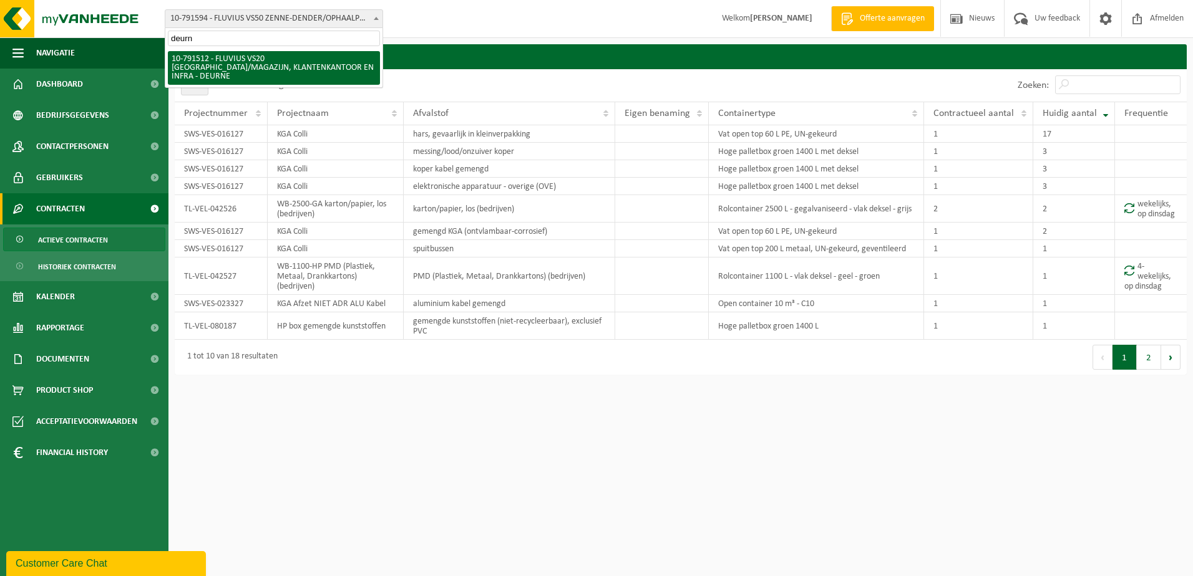
type input "deurne"
select select "30237"
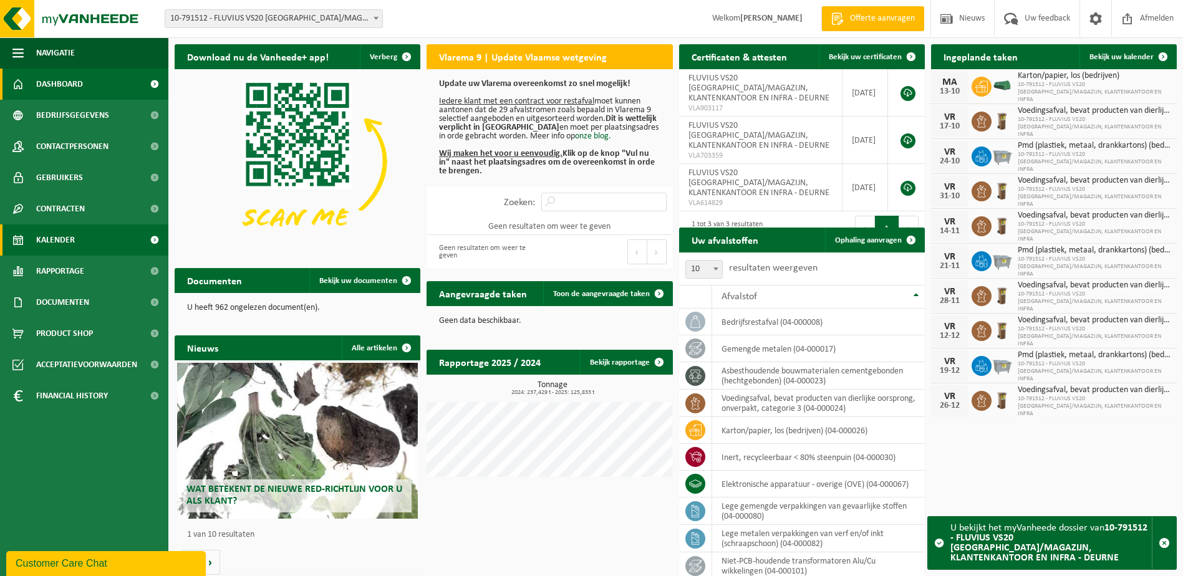
click at [56, 243] on span "Kalender" at bounding box center [55, 240] width 39 height 31
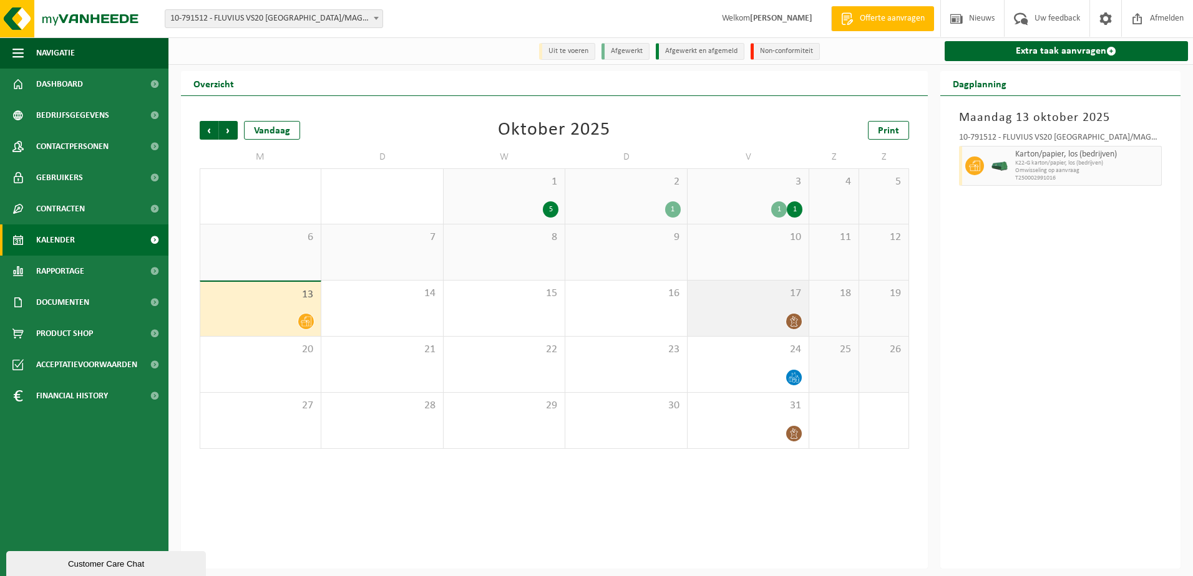
click at [732, 307] on div "17" at bounding box center [747, 309] width 121 height 56
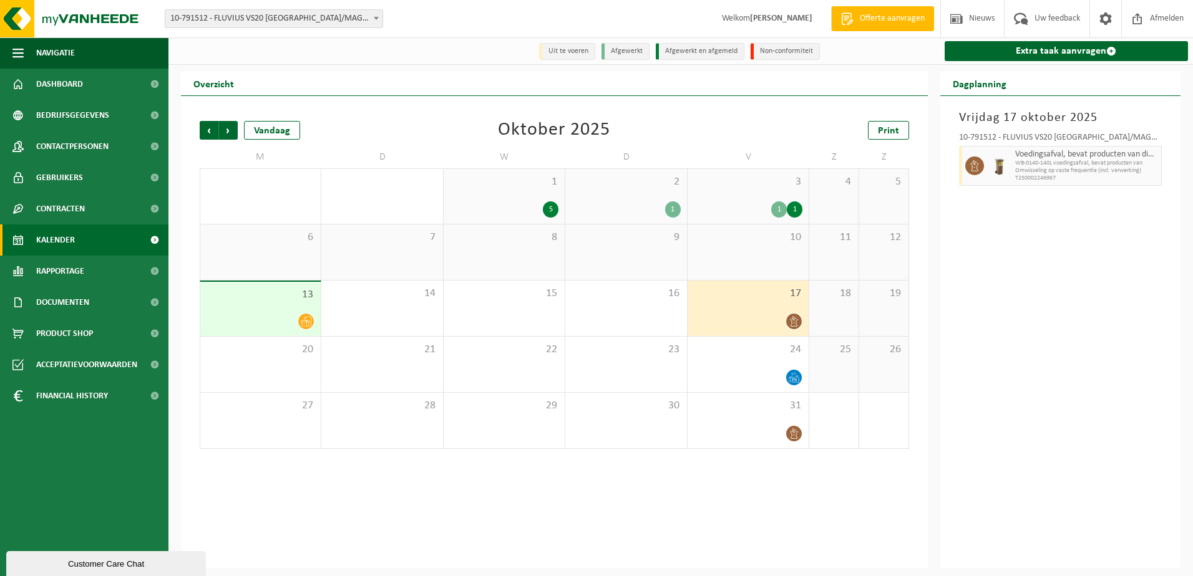
click at [754, 200] on div "3 1 1" at bounding box center [747, 196] width 121 height 55
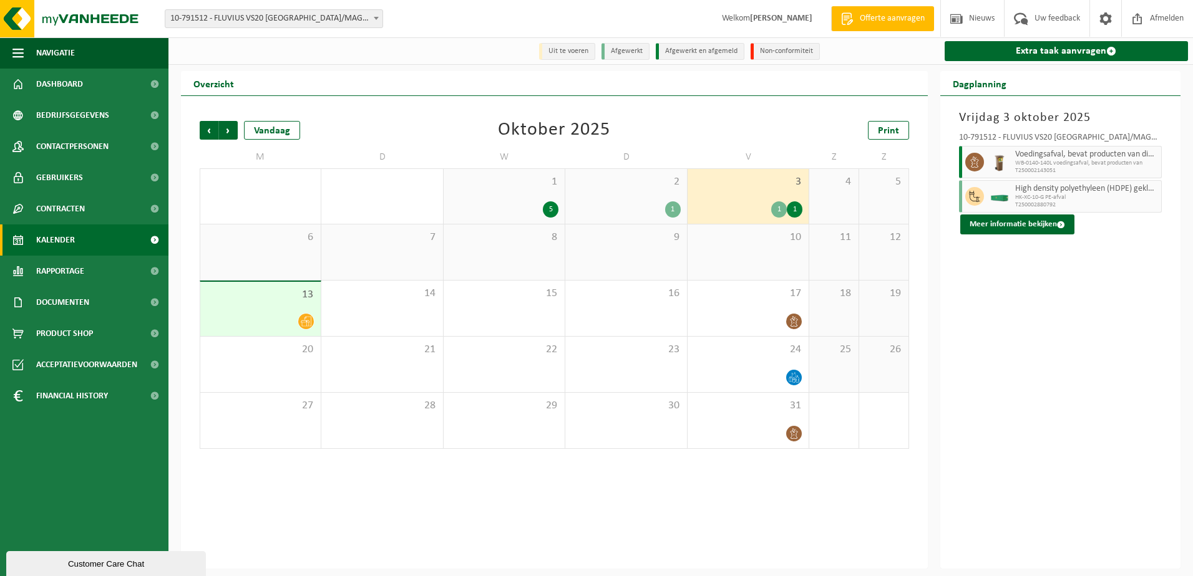
click at [626, 197] on div "2 1" at bounding box center [625, 196] width 121 height 55
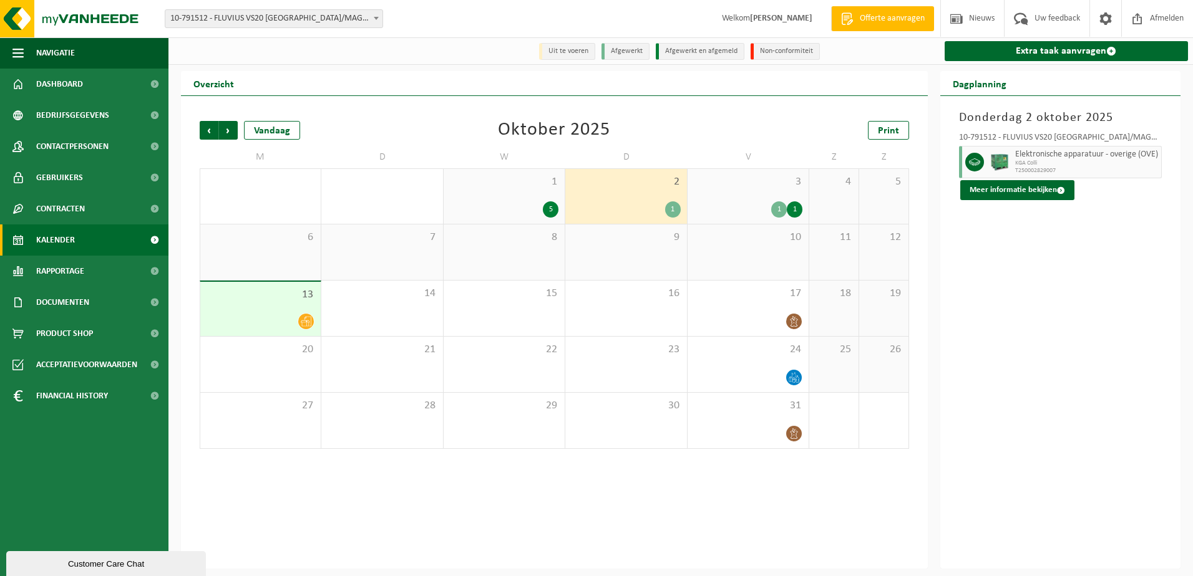
click at [513, 197] on div "1 5" at bounding box center [504, 196] width 121 height 55
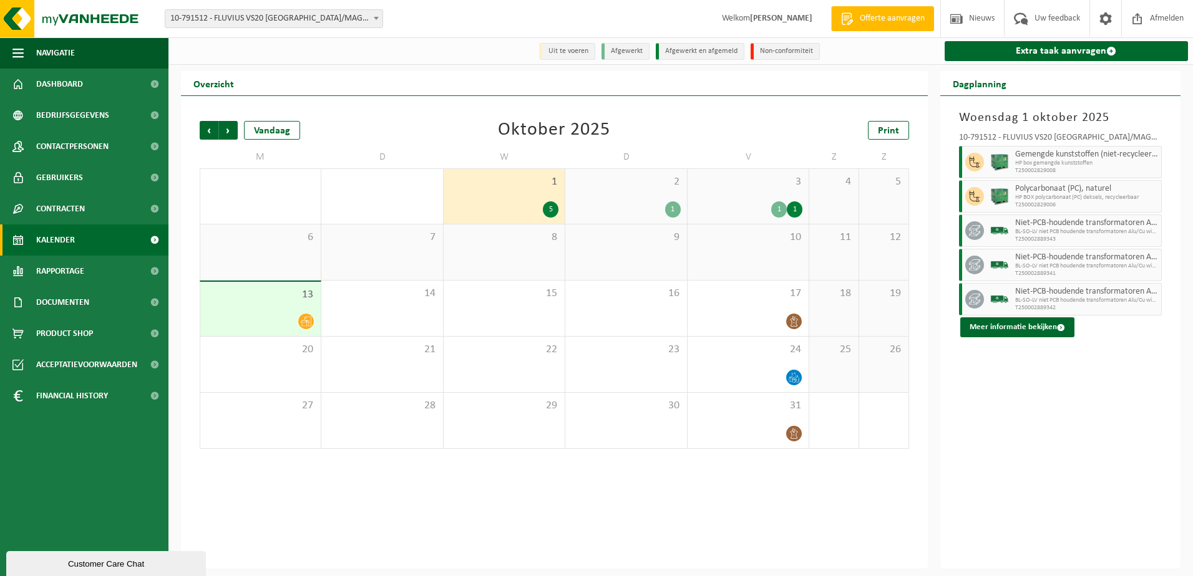
click at [69, 238] on span "Kalender" at bounding box center [55, 240] width 39 height 31
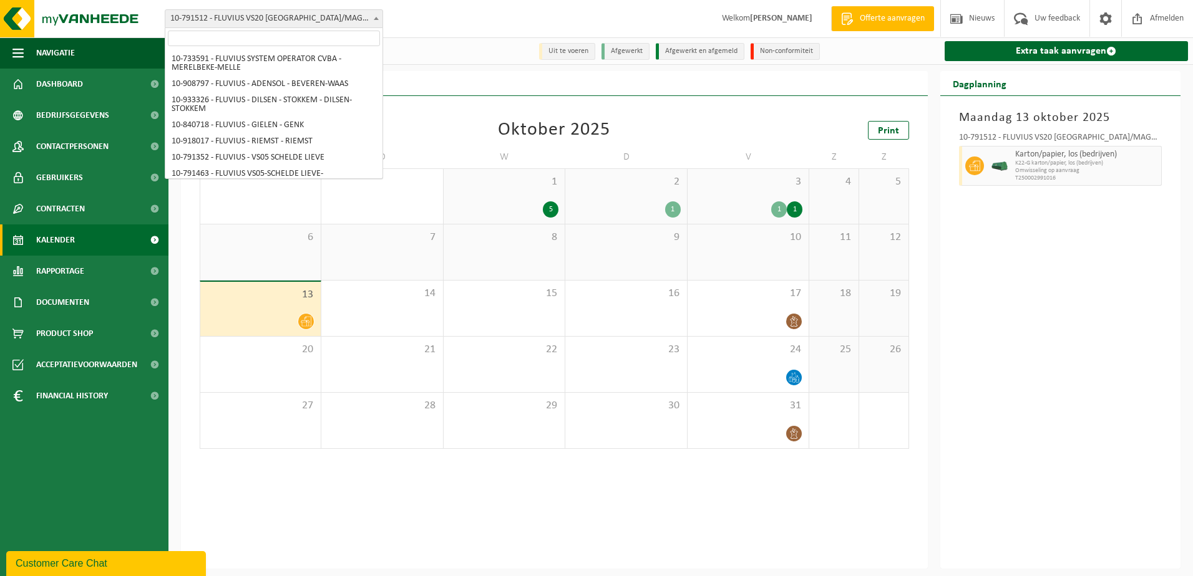
scroll to position [3626, 0]
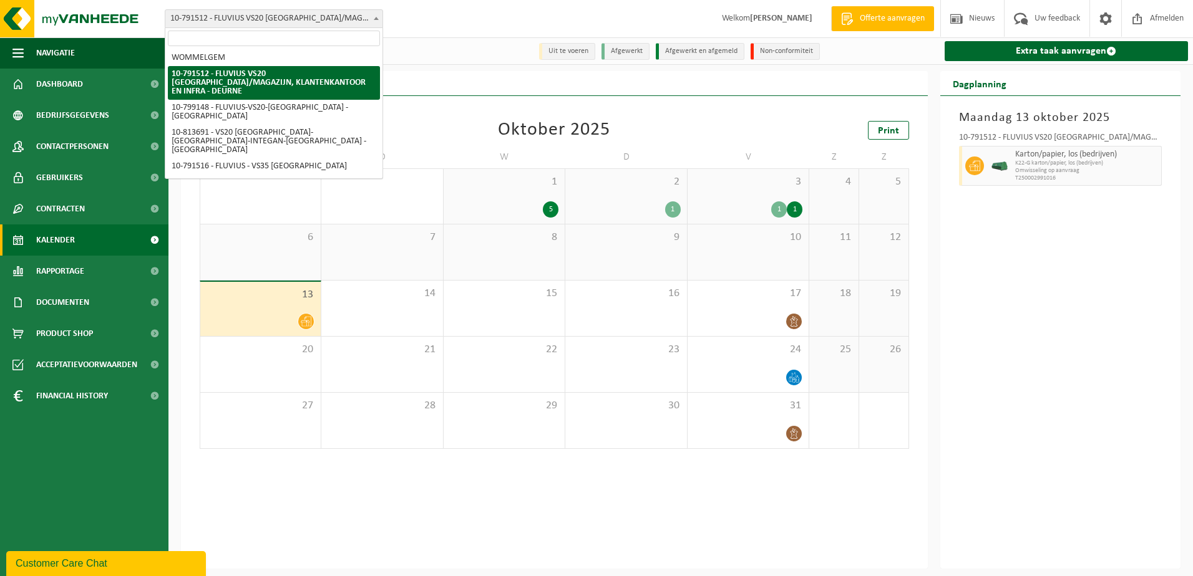
click at [374, 14] on span at bounding box center [376, 18] width 12 height 16
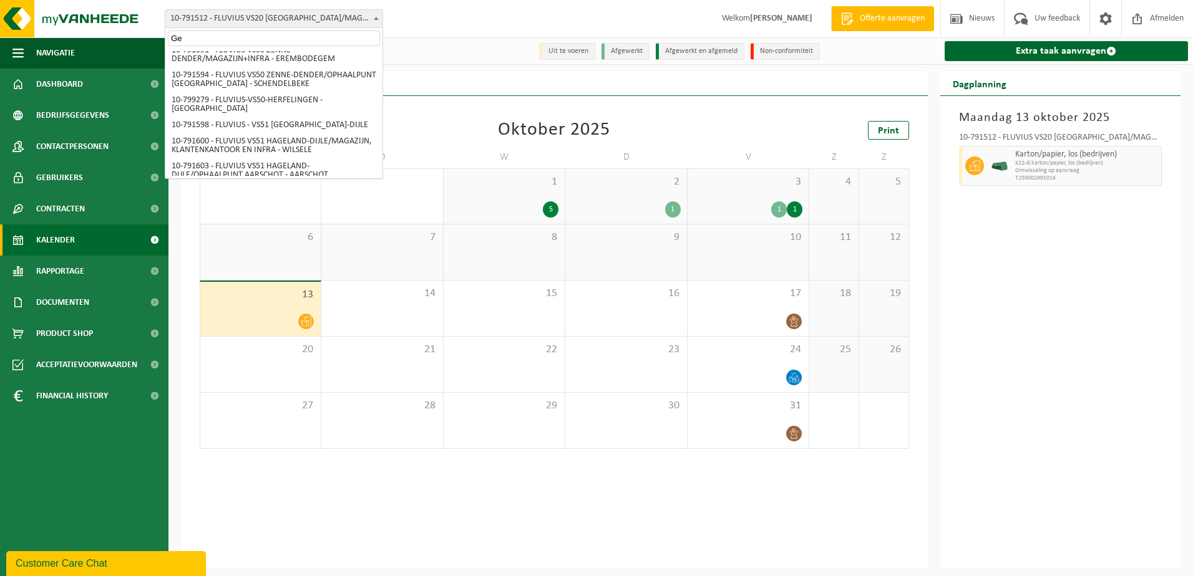
scroll to position [0, 0]
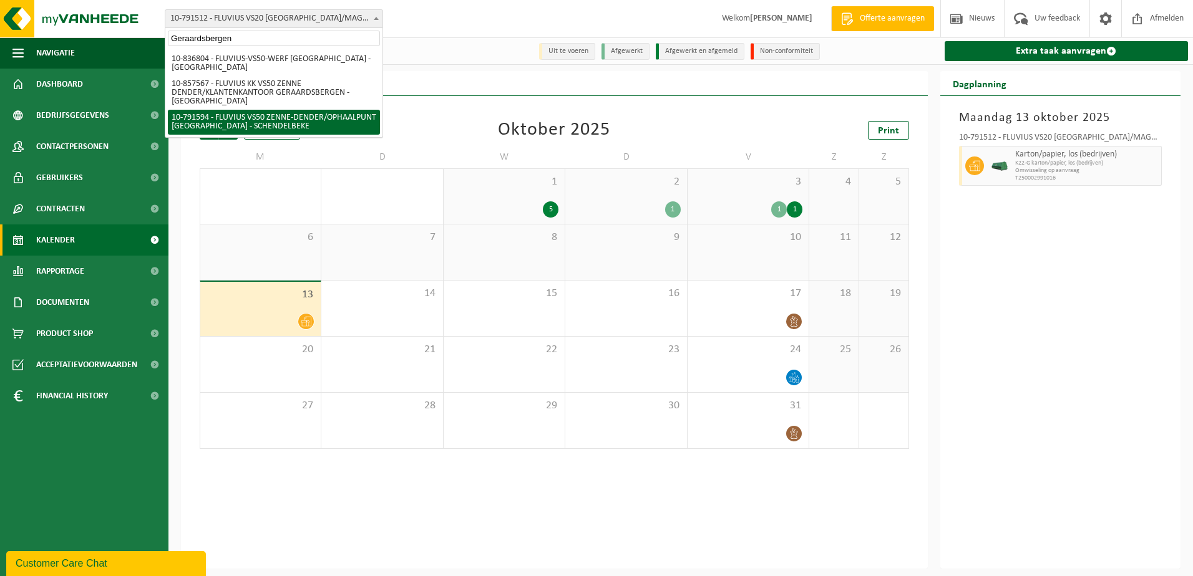
type input "Geraardsbergen"
select select "30262"
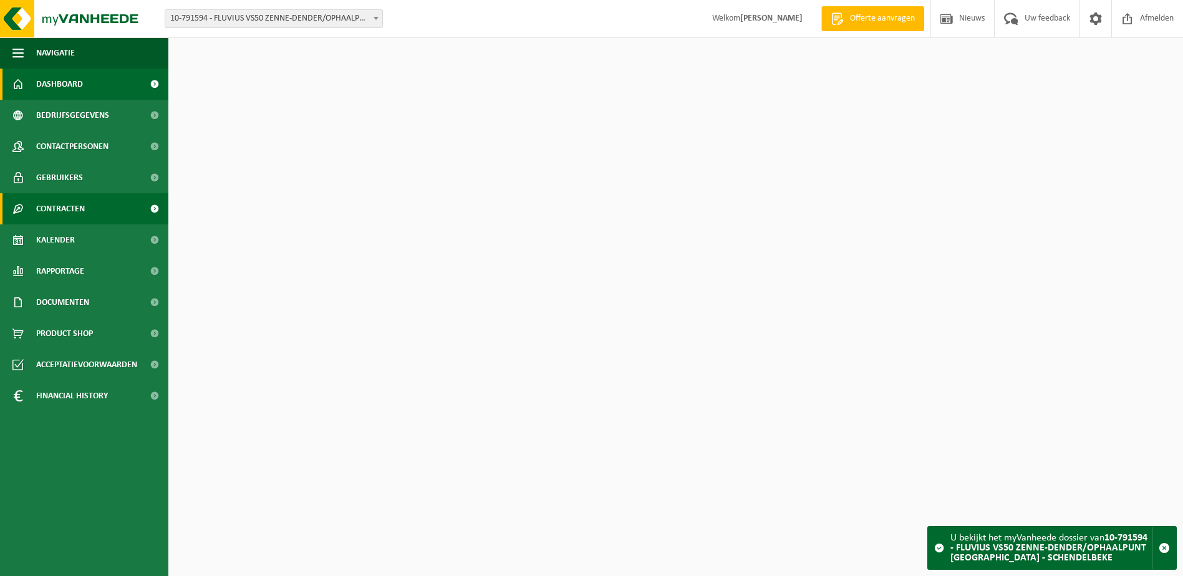
click at [75, 203] on span "Contracten" at bounding box center [60, 208] width 49 height 31
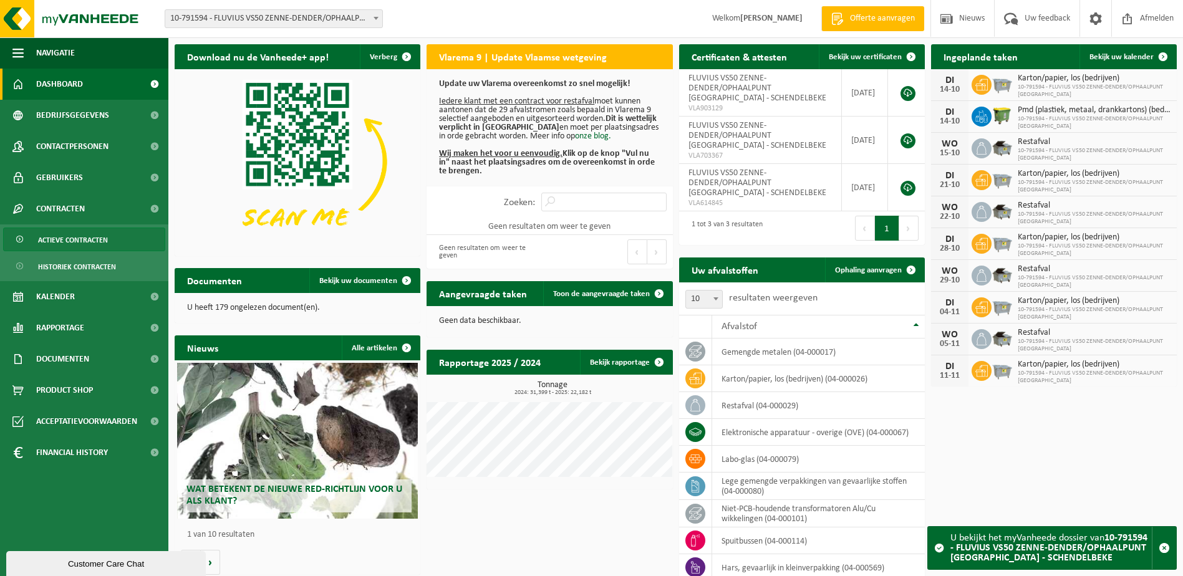
click at [60, 240] on span "Actieve contracten" at bounding box center [73, 240] width 70 height 24
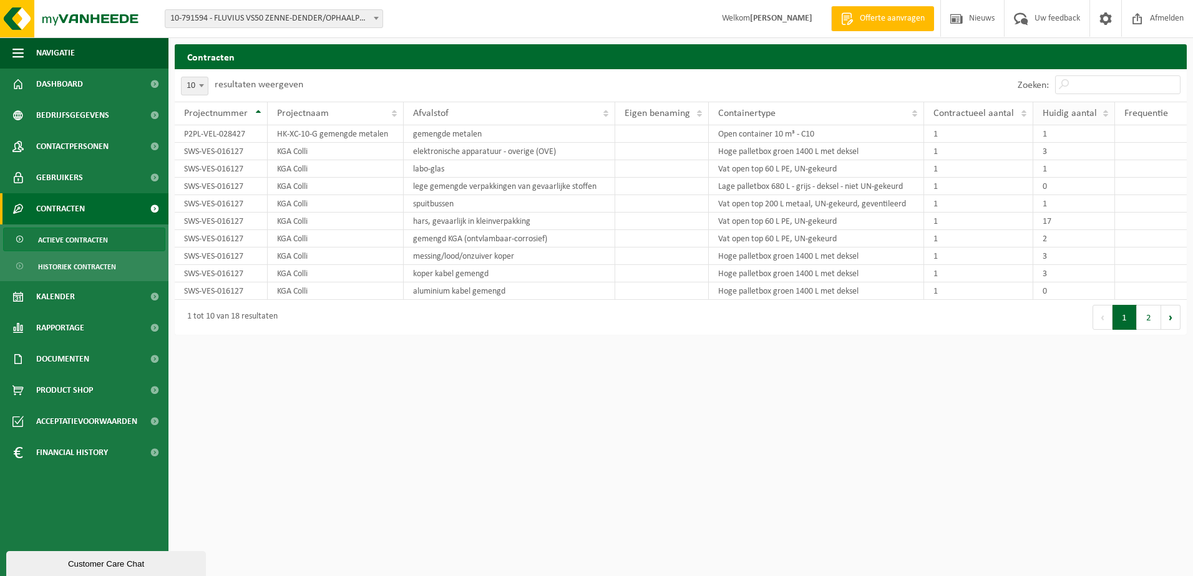
click at [1066, 120] on th "Huidig aantal" at bounding box center [1074, 114] width 82 height 24
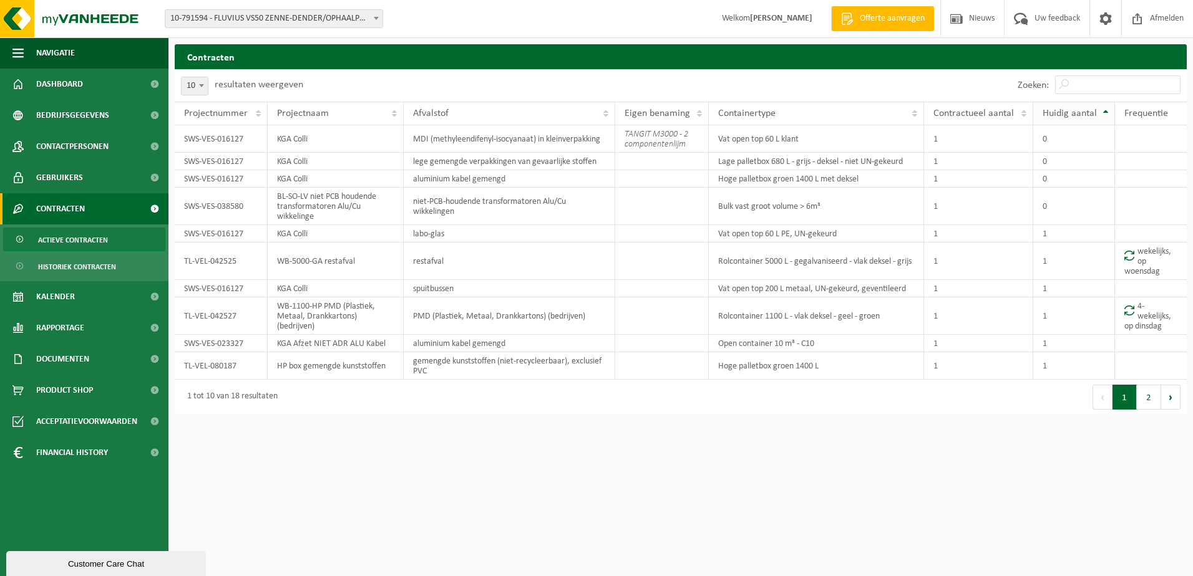
click at [1065, 115] on span "Huidig aantal" at bounding box center [1069, 114] width 54 height 10
